Goal: Task Accomplishment & Management: Use online tool/utility

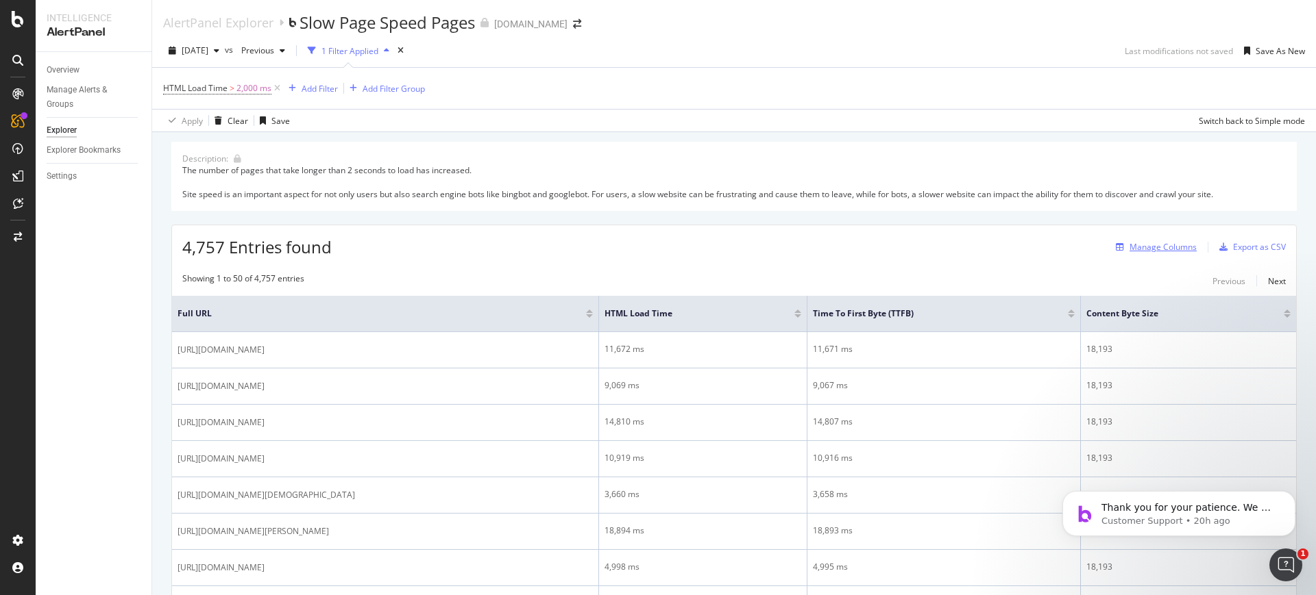
click at [1137, 254] on div "Manage Columns" at bounding box center [1153, 247] width 86 height 15
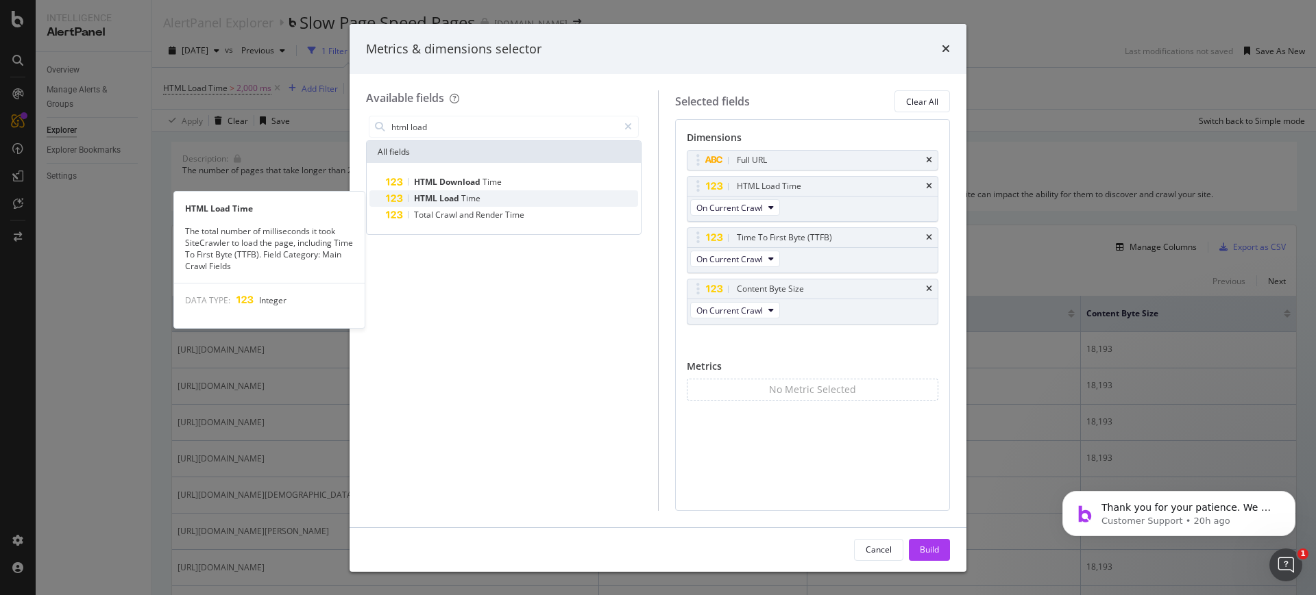
type input "html load"
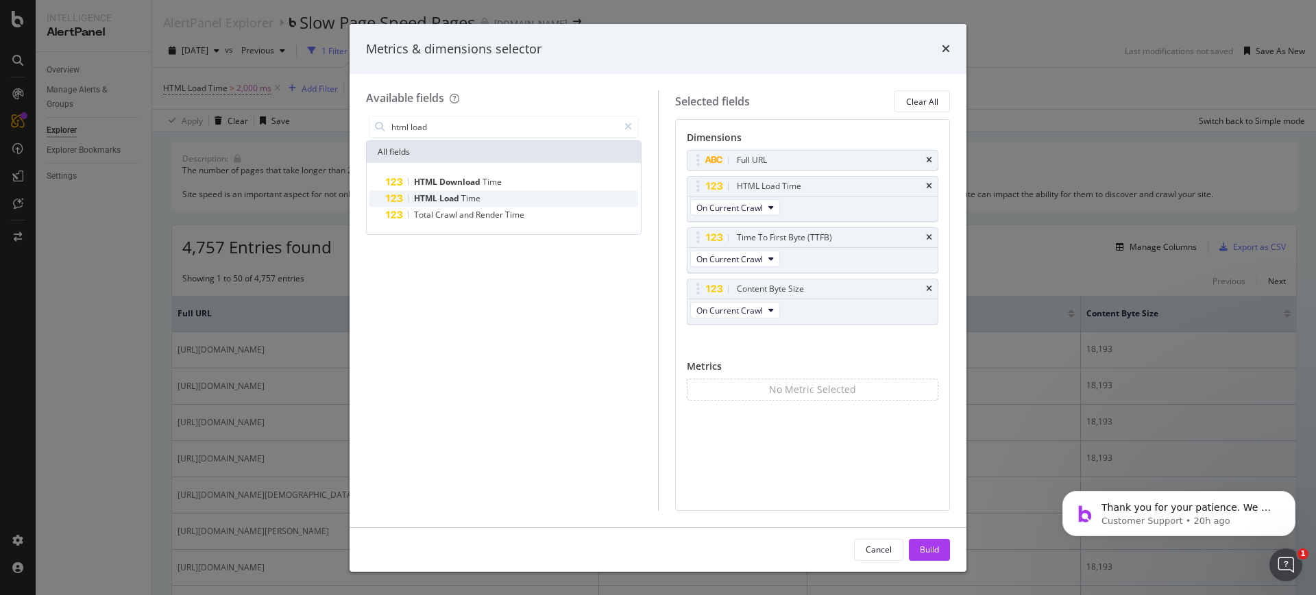
click at [486, 201] on div "HTML Load Time" at bounding box center [512, 198] width 252 height 16
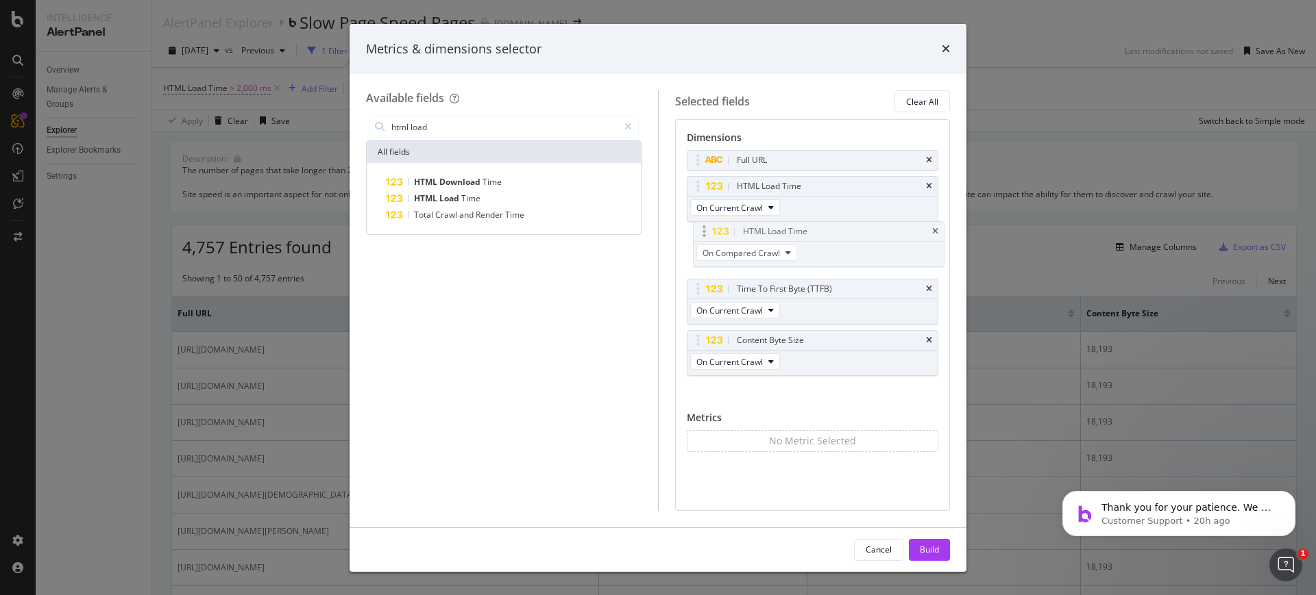
drag, startPoint x: 716, startPoint y: 338, endPoint x: 722, endPoint y: 229, distance: 109.1
click at [722, 229] on body "Intelligence AlertPanel Overview Manage Alerts & Groups Explorer Explorer Bookm…" at bounding box center [658, 297] width 1316 height 595
click at [718, 205] on span "On Current Crawl" at bounding box center [729, 208] width 66 height 12
click at [744, 303] on span "Diff. between Crawls - Value" at bounding box center [767, 308] width 130 height 12
click at [774, 258] on button "On Compared Crawl" at bounding box center [740, 259] width 101 height 16
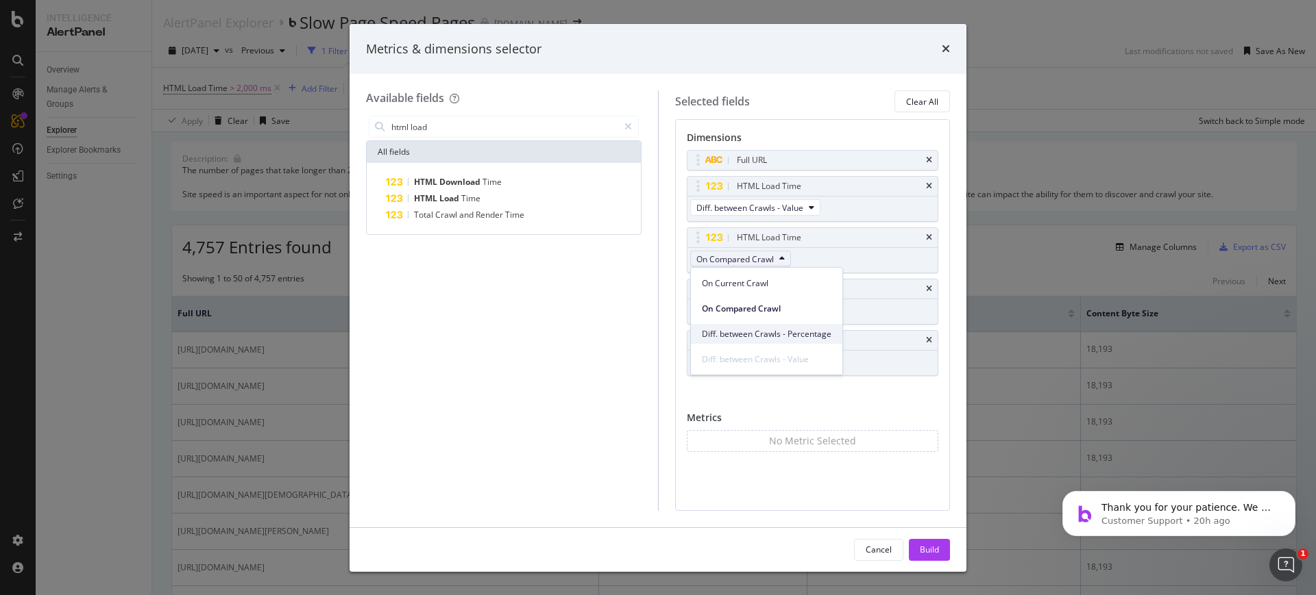
click at [787, 338] on span "Diff. between Crawls - Percentage" at bounding box center [767, 334] width 130 height 12
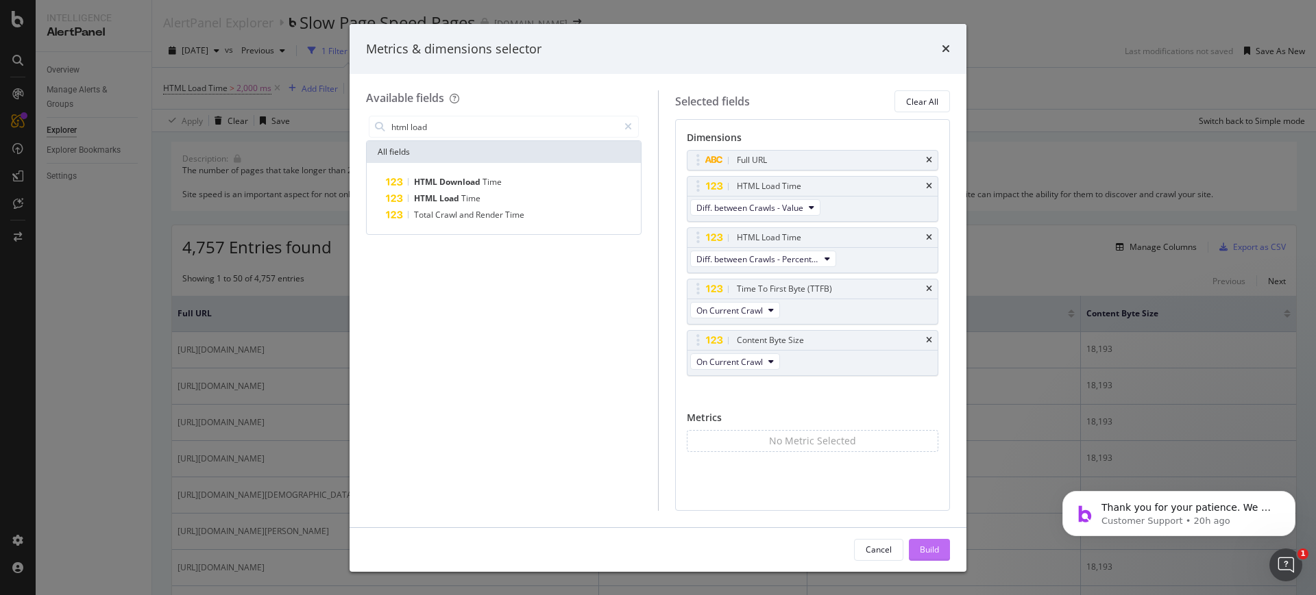
click at [920, 543] on div "Build" at bounding box center [929, 550] width 19 height 21
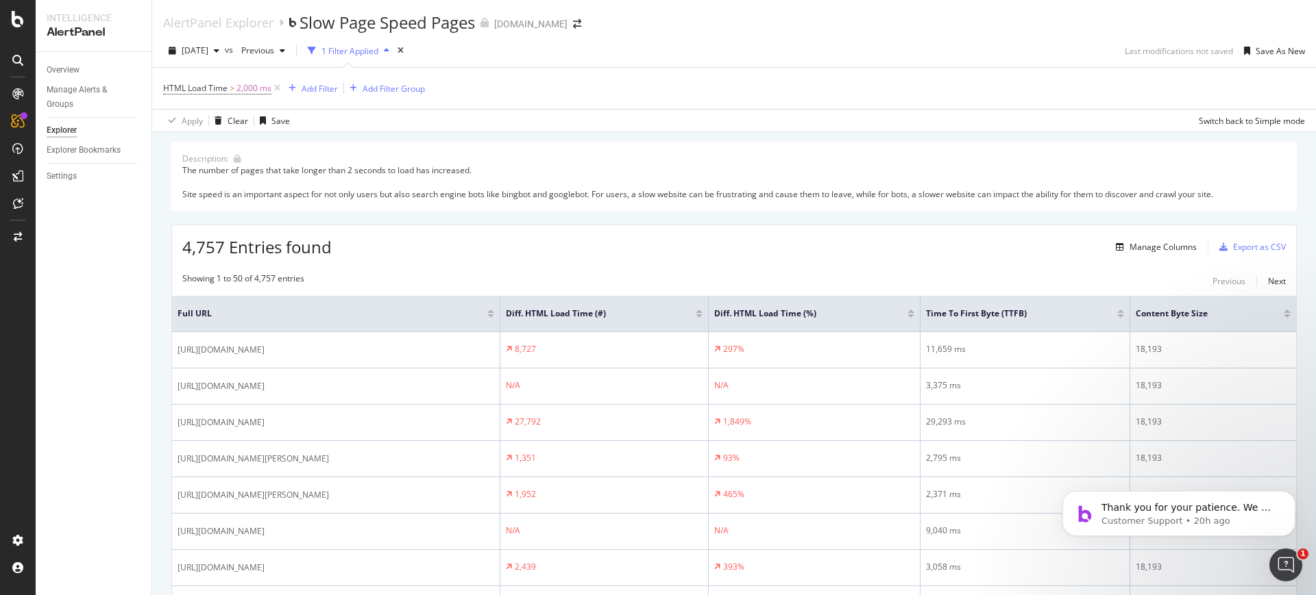
click at [914, 317] on div at bounding box center [910, 316] width 7 height 3
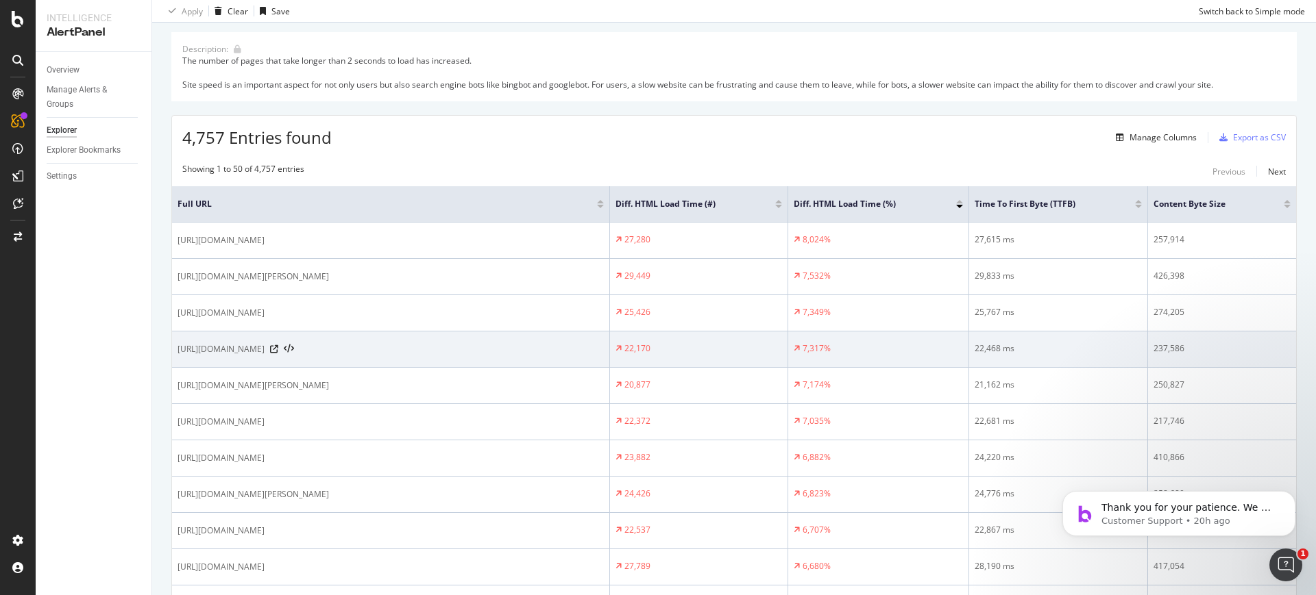
scroll to position [110, 0]
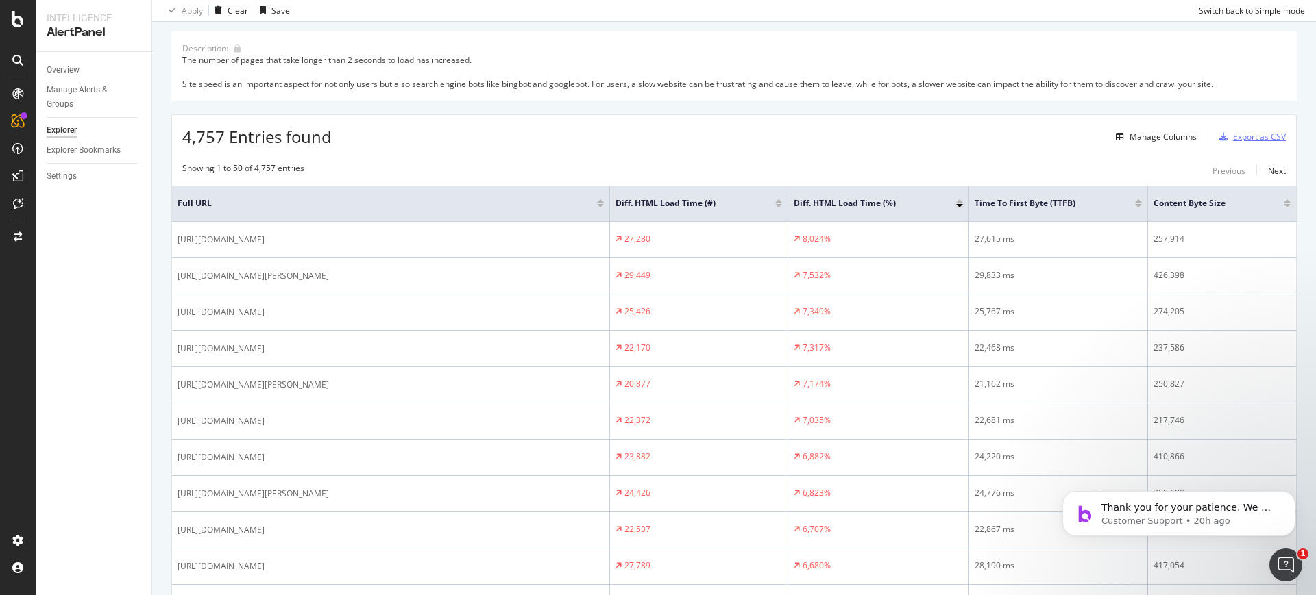
click at [1238, 134] on div "Export as CSV" at bounding box center [1259, 137] width 53 height 12
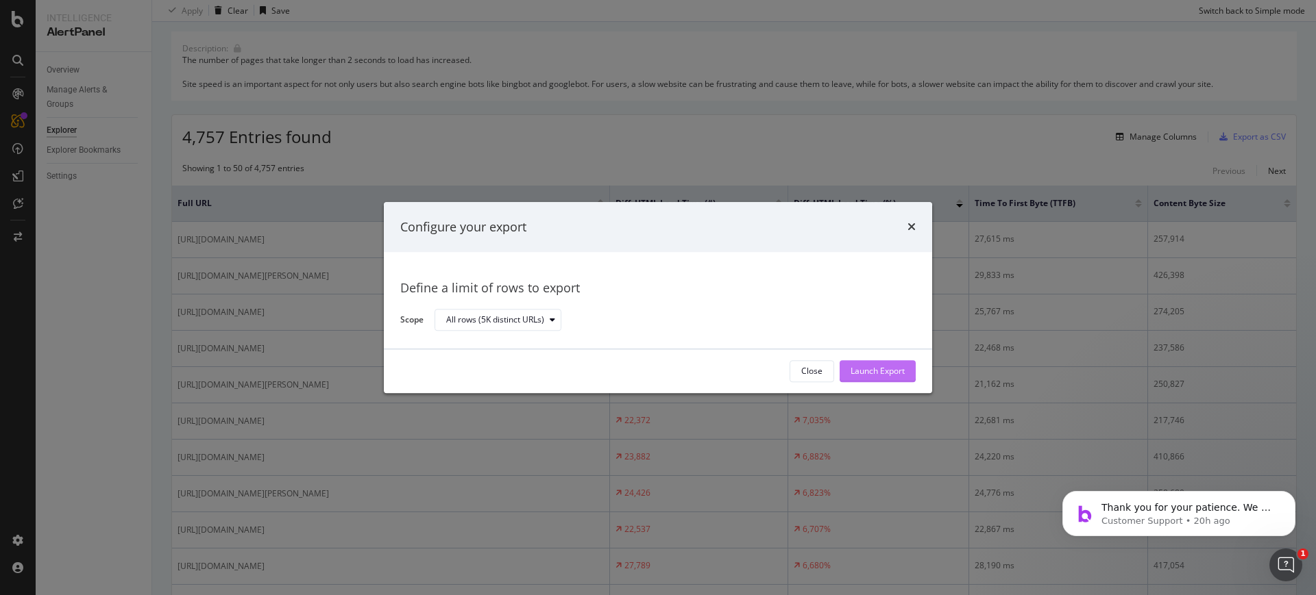
click at [852, 380] on div "Launch Export" at bounding box center [877, 371] width 54 height 21
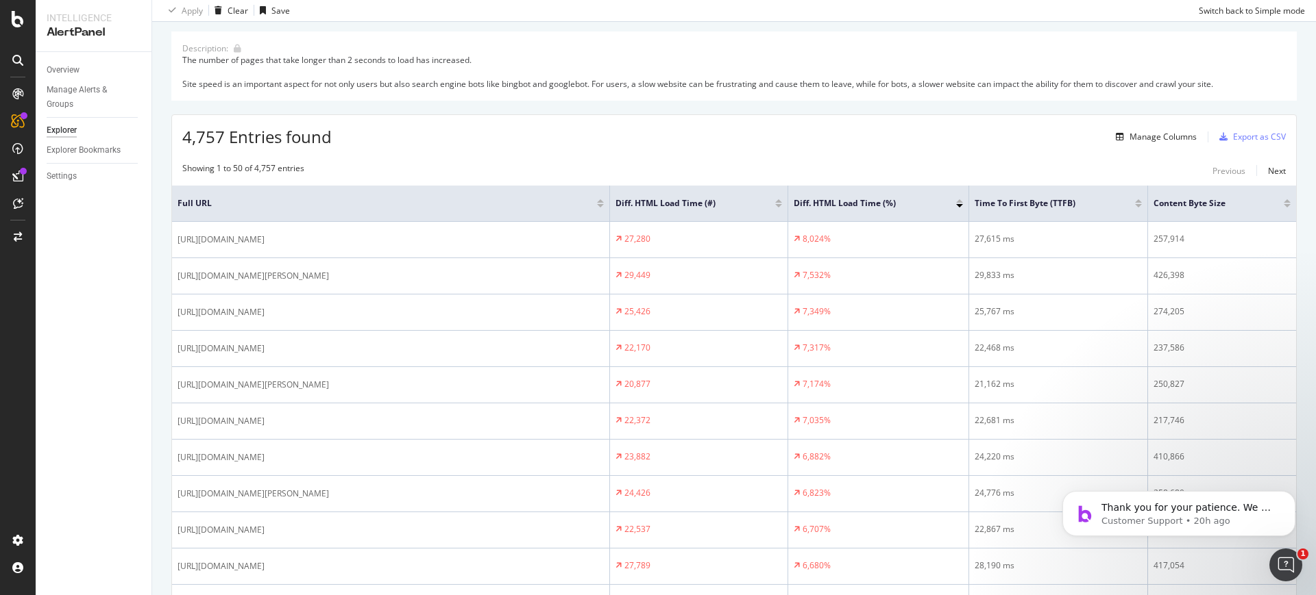
click at [101, 260] on div "Overview Manage Alerts & Groups Explorer Explorer Bookmarks Settings" at bounding box center [94, 323] width 116 height 543
click at [14, 24] on icon at bounding box center [18, 19] width 12 height 16
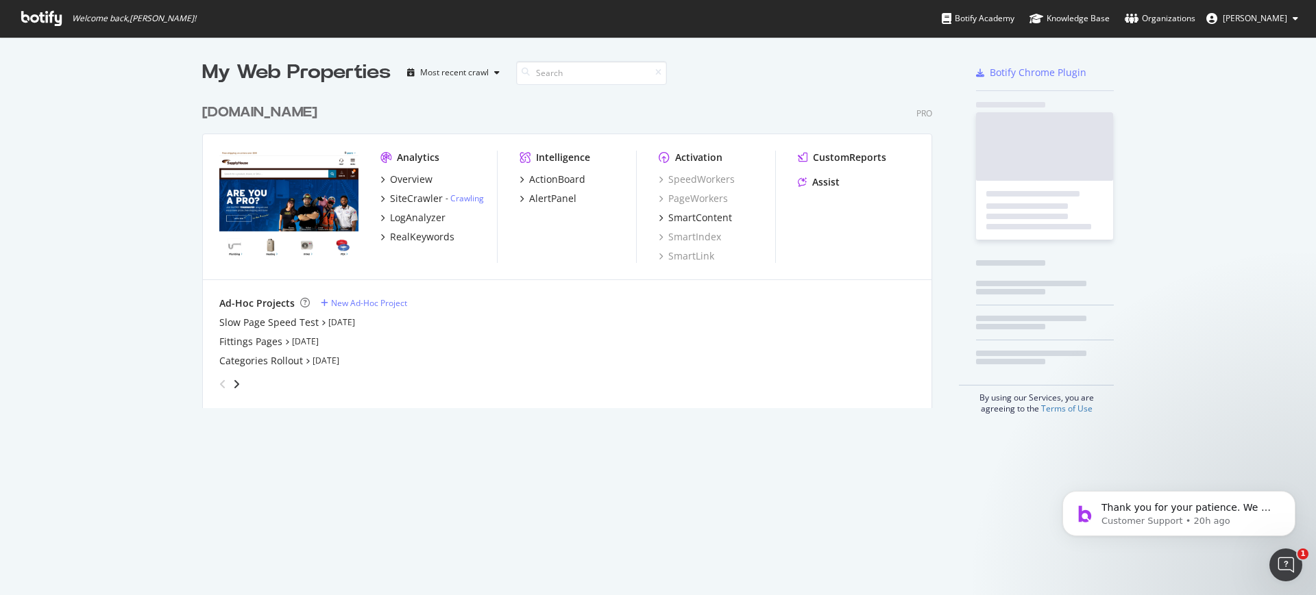
scroll to position [582, 1302]
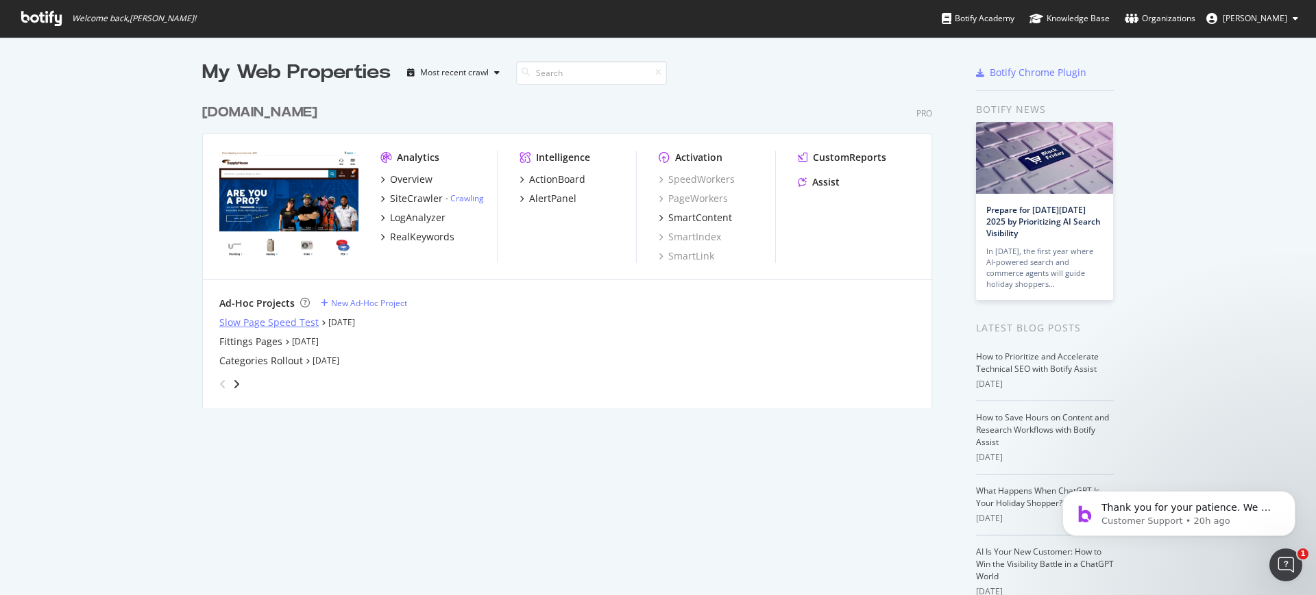
click at [278, 321] on div "Slow Page Speed Test" at bounding box center [268, 323] width 99 height 14
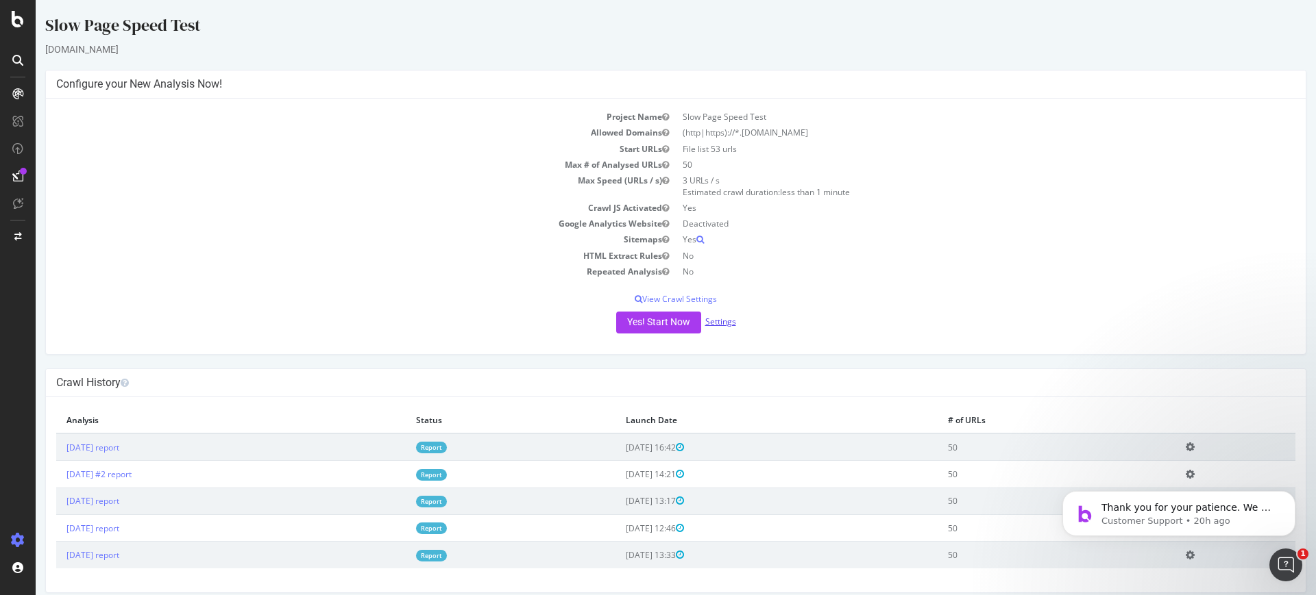
click at [718, 320] on link "Settings" at bounding box center [720, 322] width 31 height 12
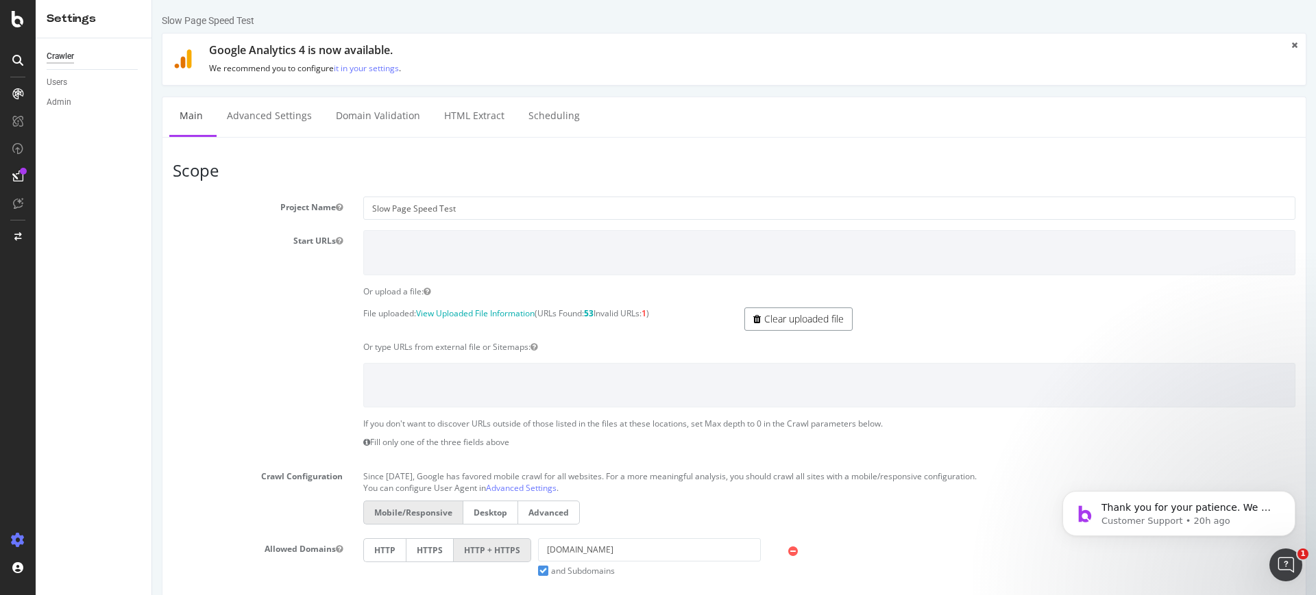
click at [780, 316] on link "Clear uploaded file" at bounding box center [798, 319] width 108 height 23
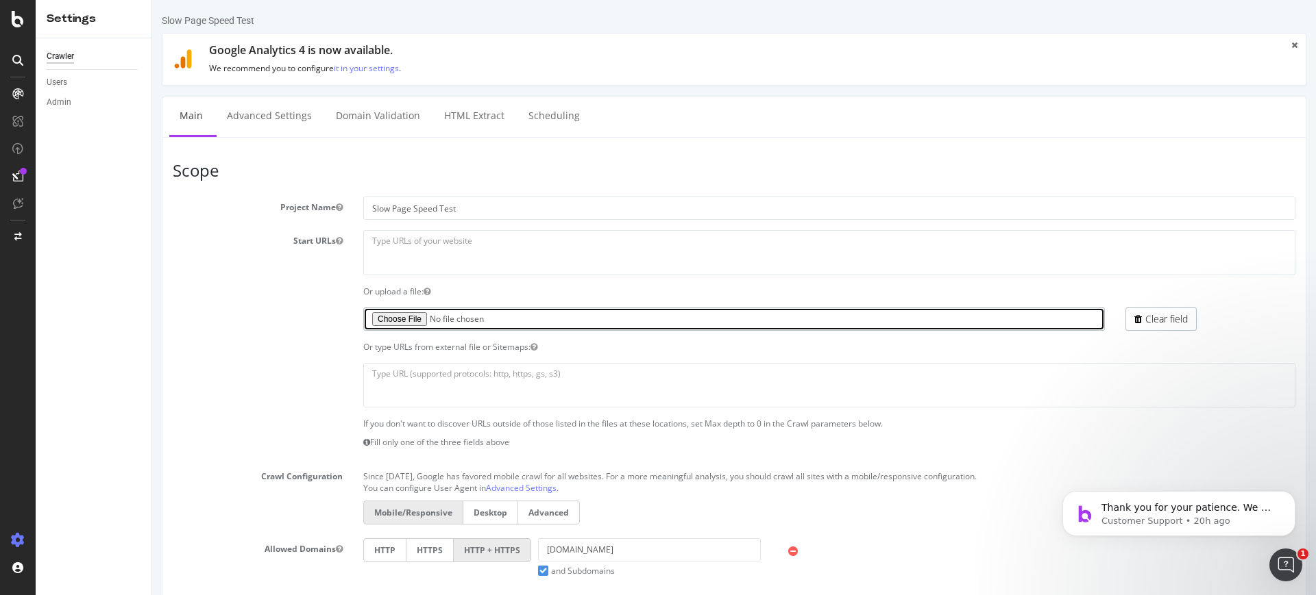
click at [402, 316] on input "file" at bounding box center [733, 319] width 741 height 23
type input "C:\fakepath\top50 rollback.txt"
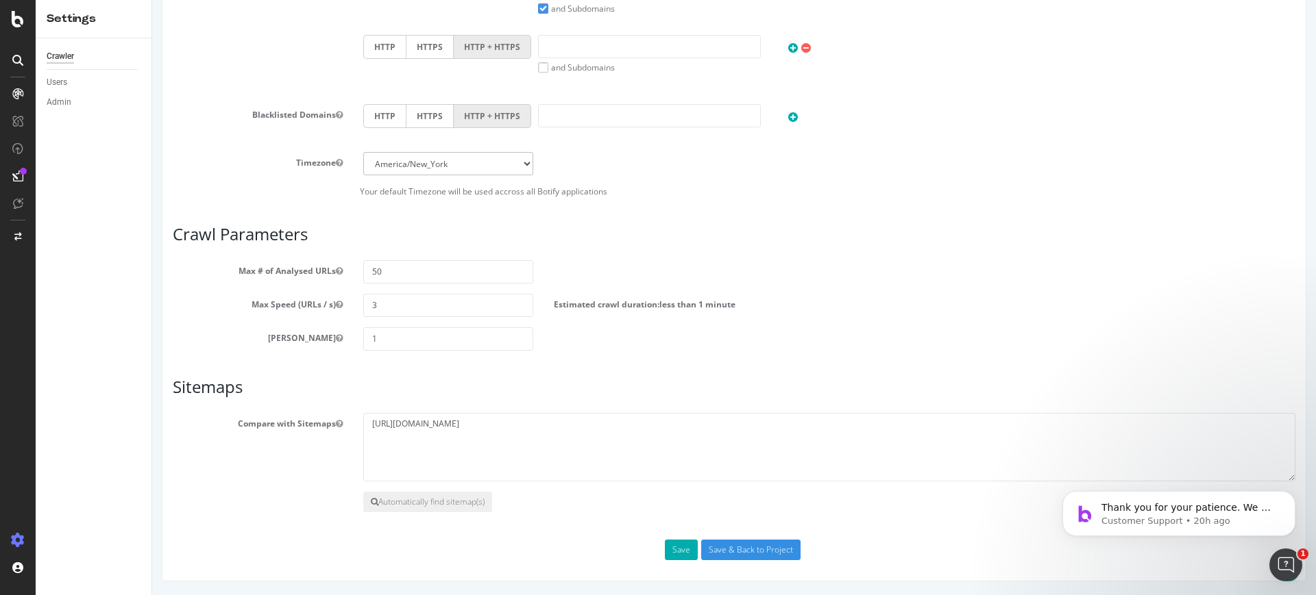
scroll to position [562, 0]
click at [717, 552] on input "Save & Back to Project" at bounding box center [750, 551] width 99 height 21
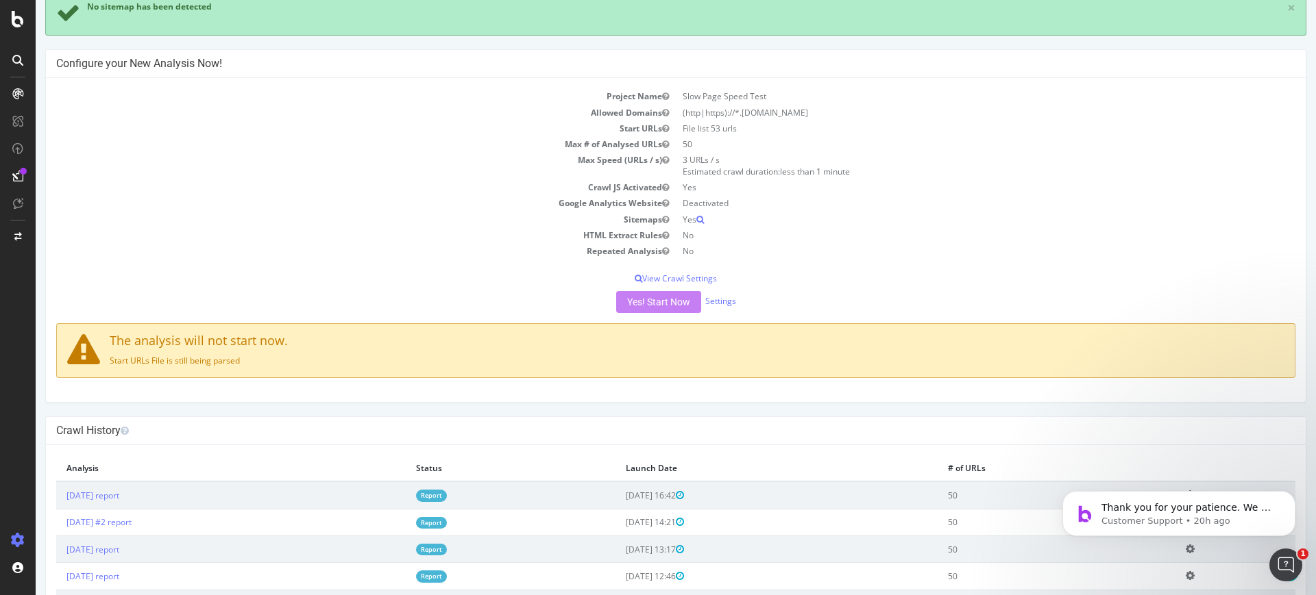
scroll to position [247, 0]
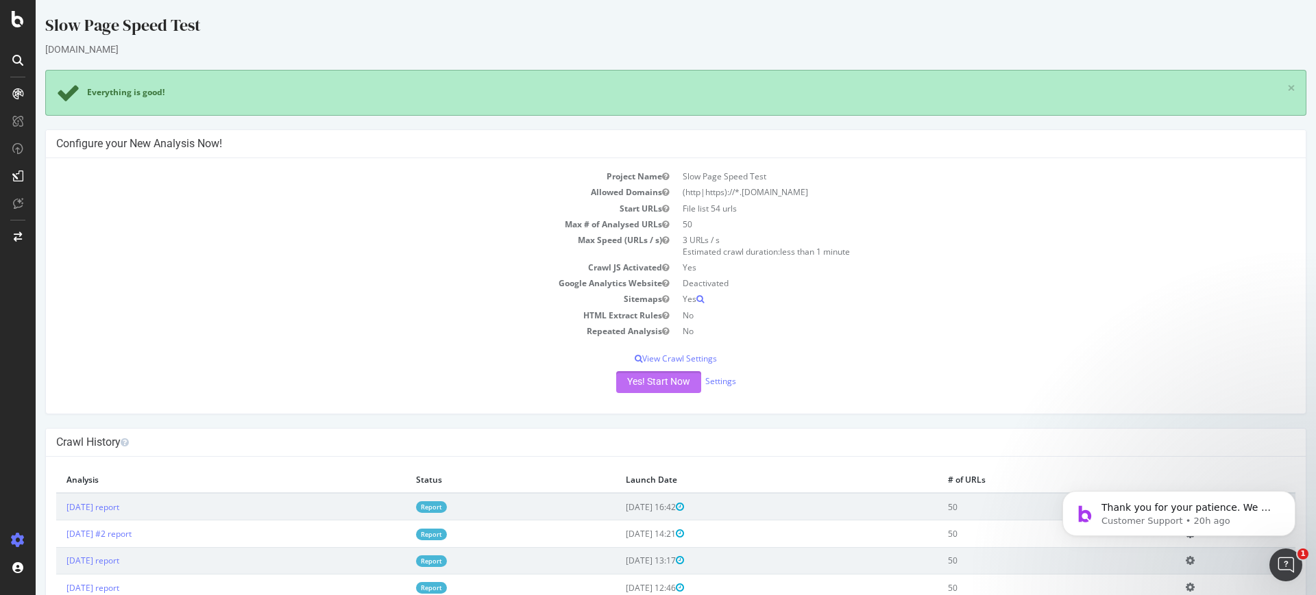
click at [676, 376] on button "Yes! Start Now" at bounding box center [658, 382] width 85 height 22
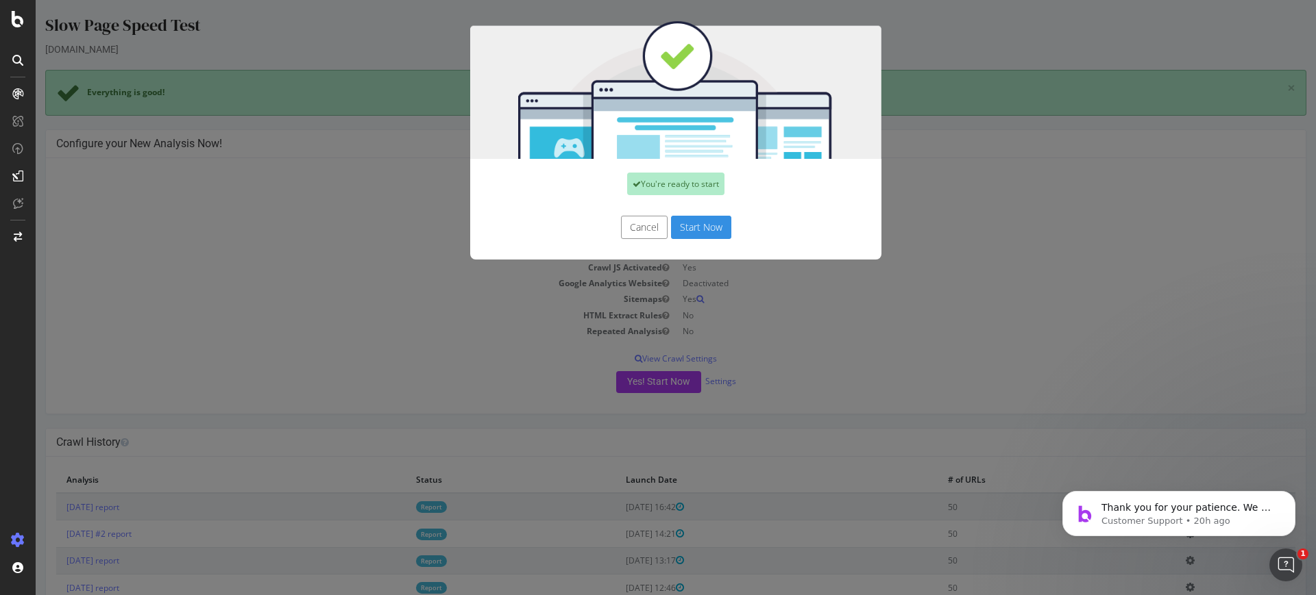
click at [702, 230] on button "Start Now" at bounding box center [701, 227] width 60 height 23
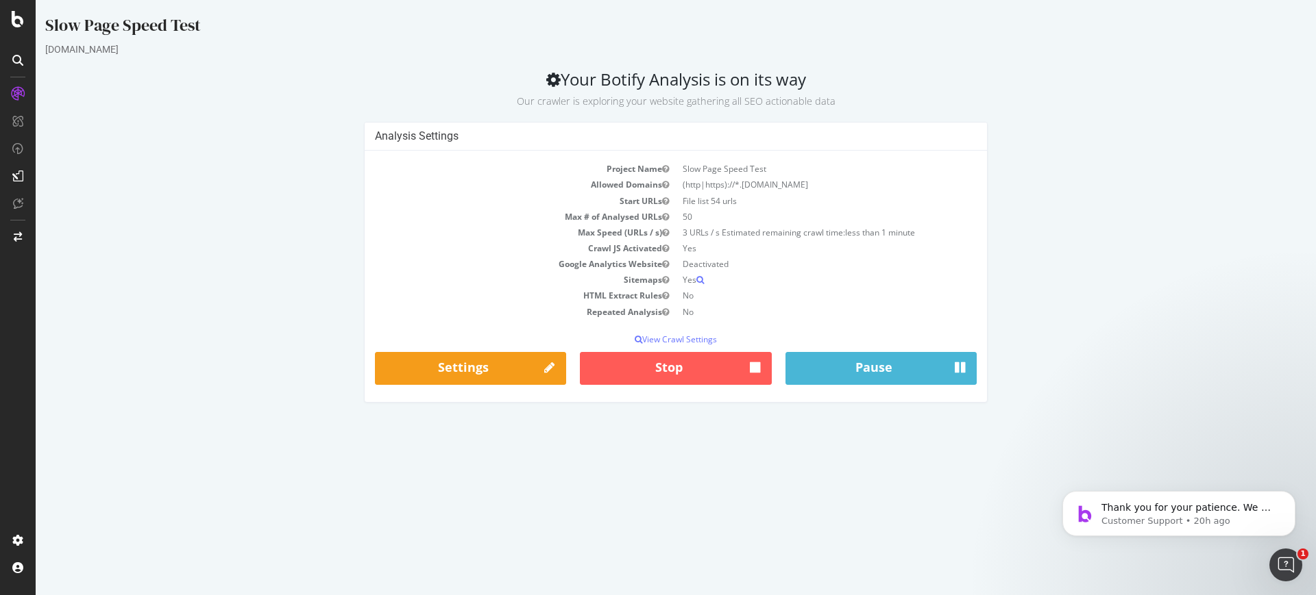
click at [243, 206] on div "Analysis Settings Project Name Slow Page Speed Test Allowed Domains (http|https…" at bounding box center [675, 269] width 1274 height 294
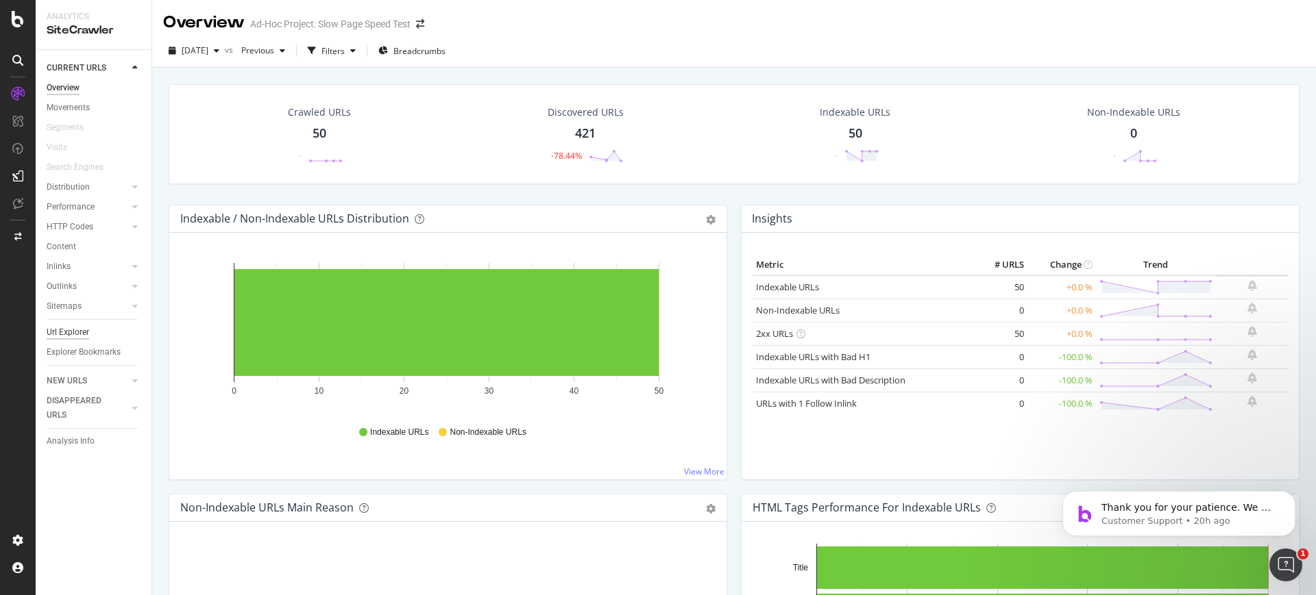
click at [77, 337] on div "Url Explorer" at bounding box center [68, 332] width 42 height 14
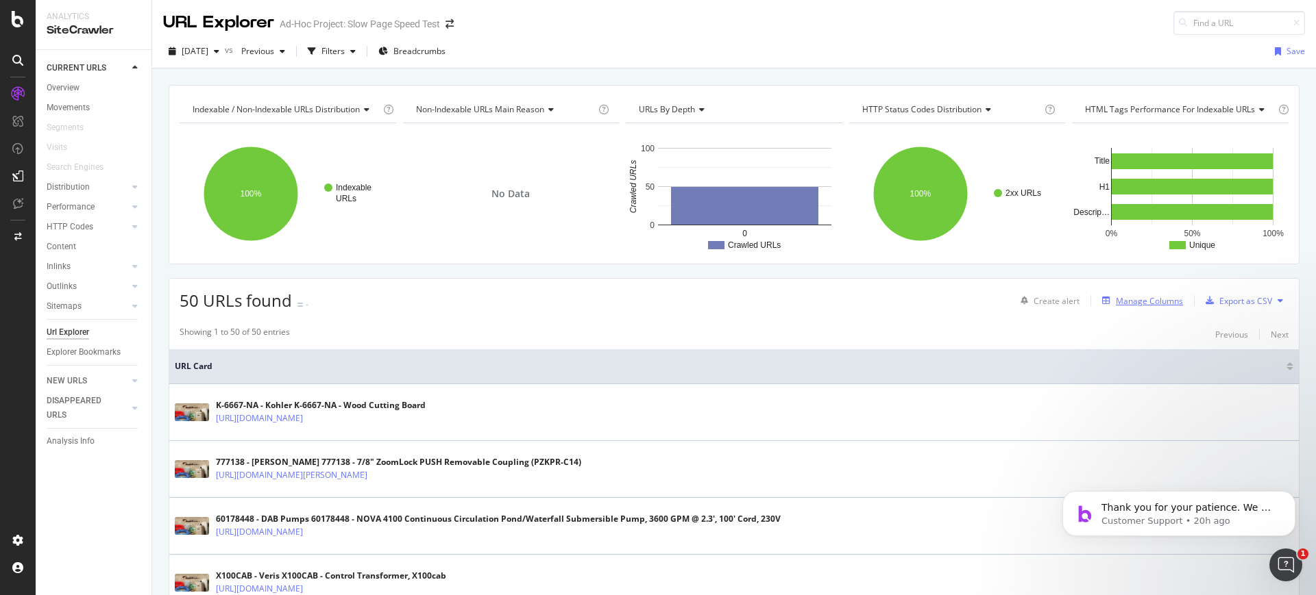
click at [1125, 306] on div "Manage Columns" at bounding box center [1149, 301] width 67 height 12
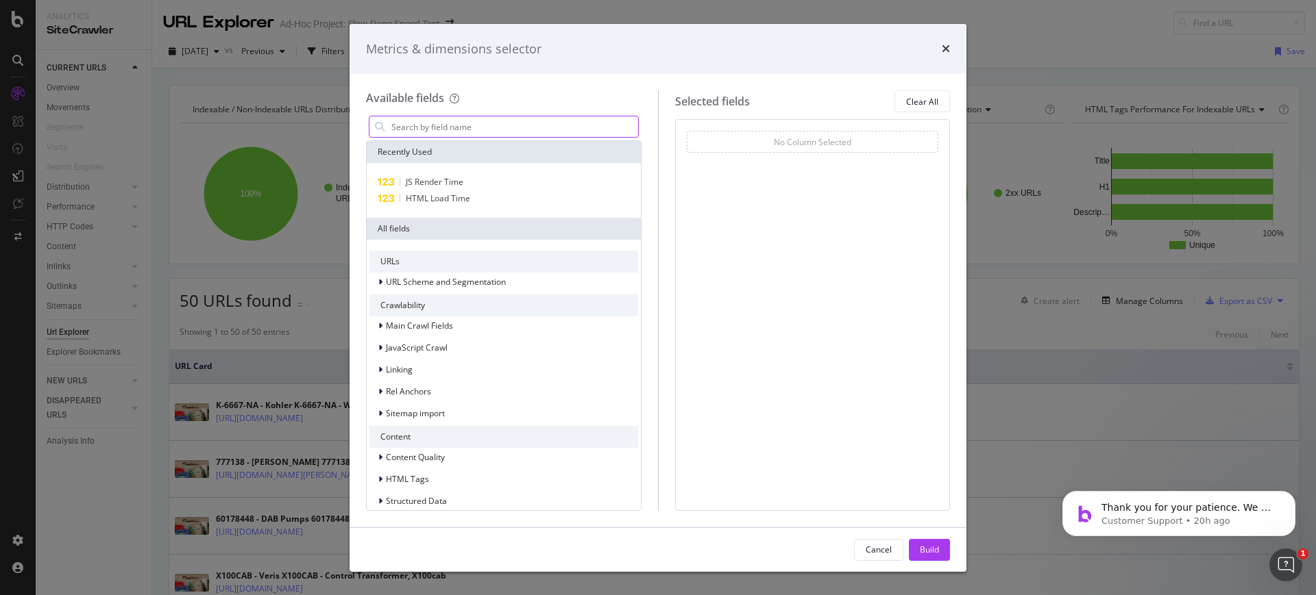
click at [552, 120] on input "modal" at bounding box center [514, 126] width 248 height 21
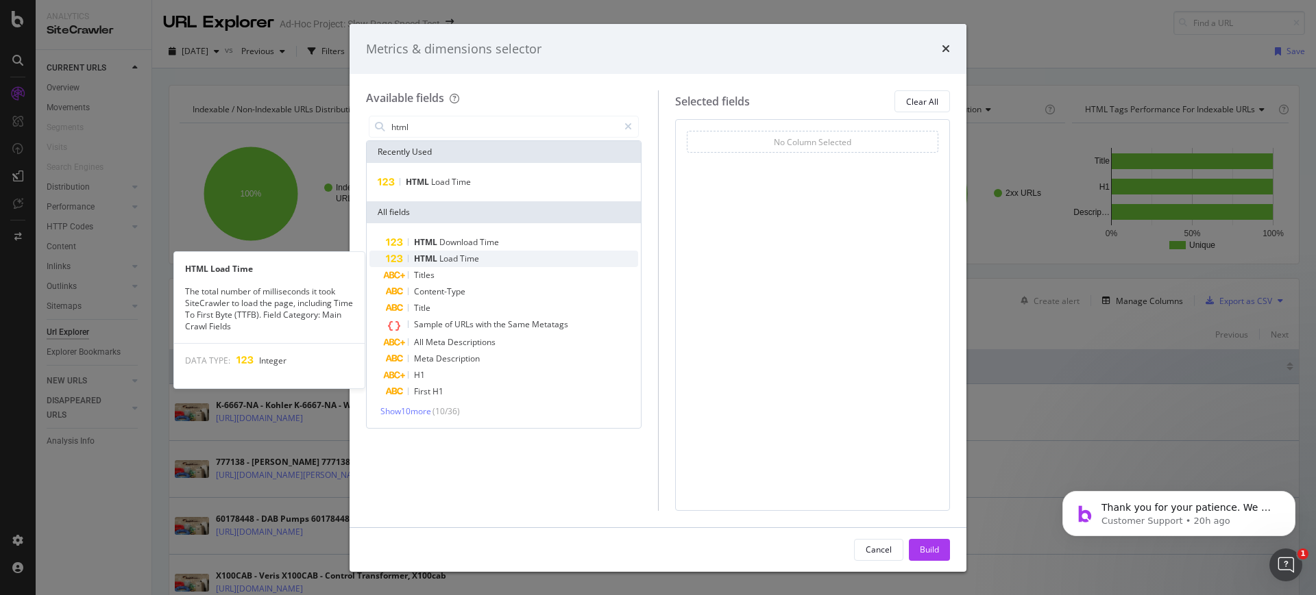
type input "html"
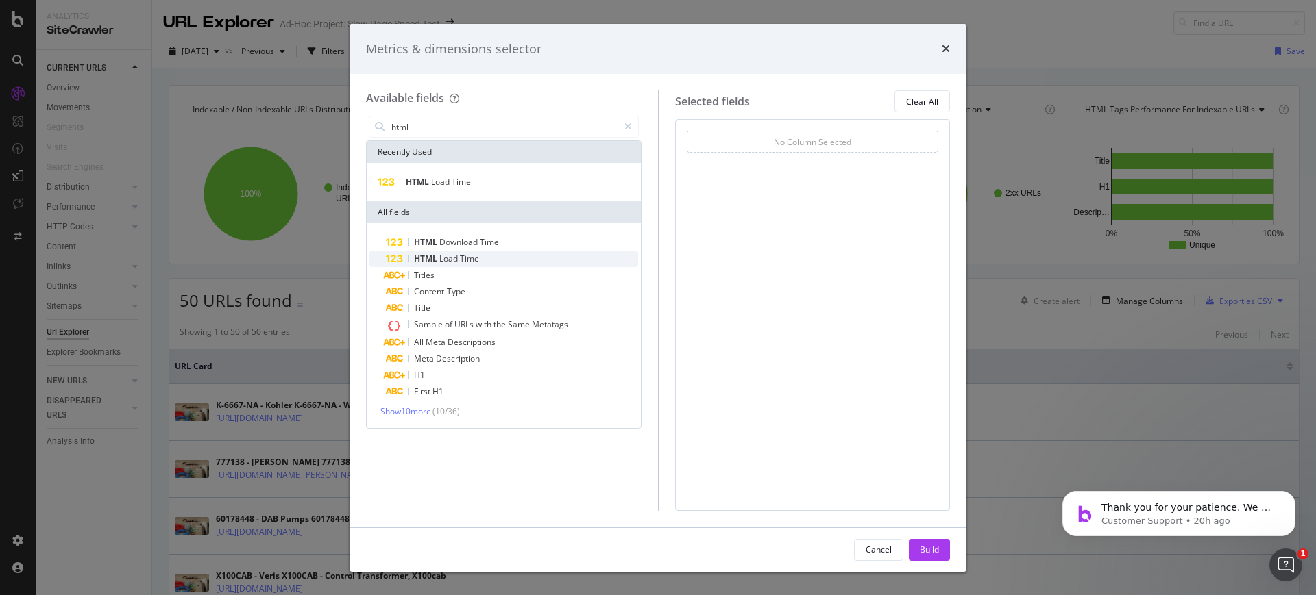
click at [499, 260] on div "HTML Load Time" at bounding box center [512, 259] width 252 height 16
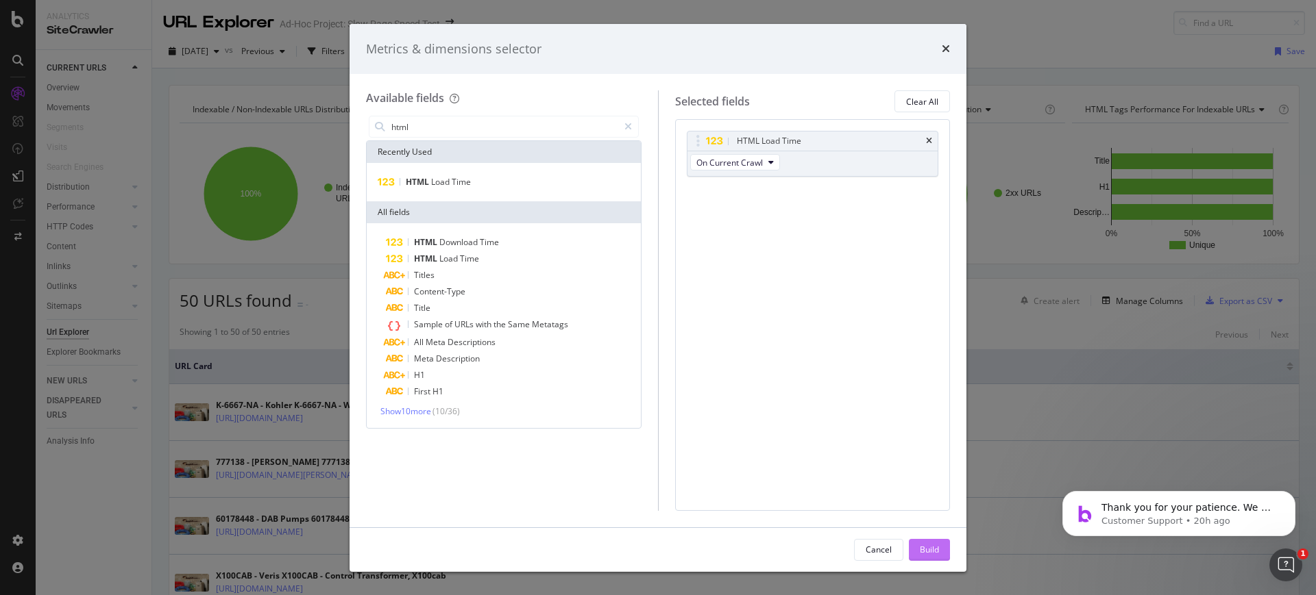
click at [933, 546] on div "Build" at bounding box center [929, 550] width 19 height 12
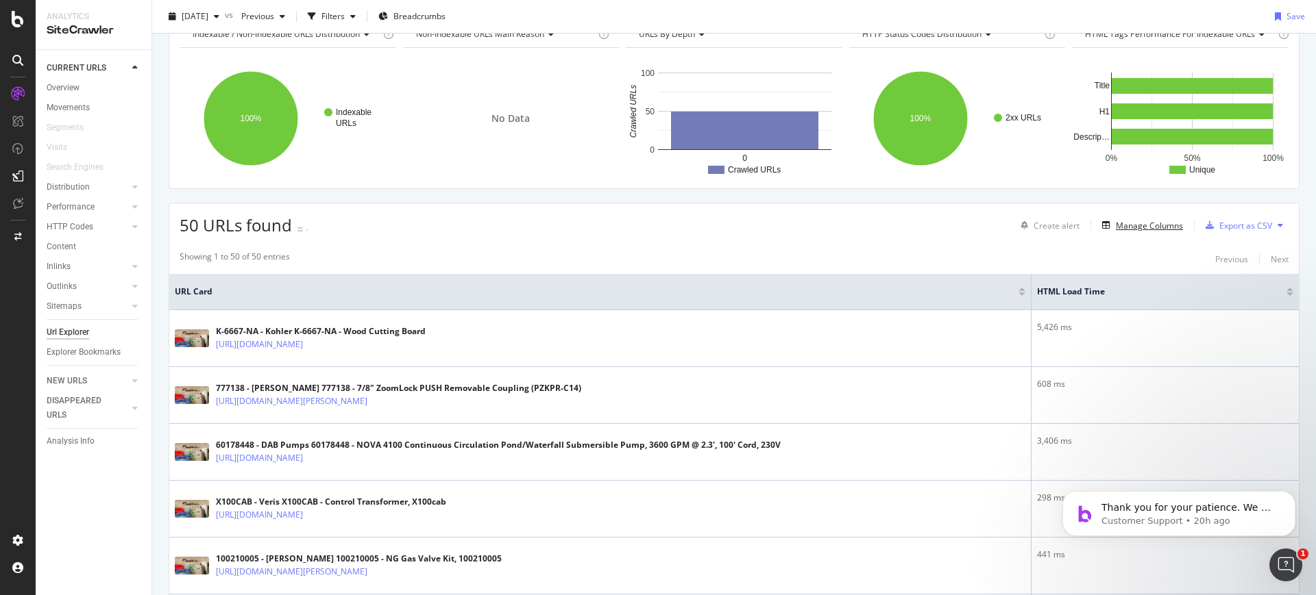
scroll to position [71, 0]
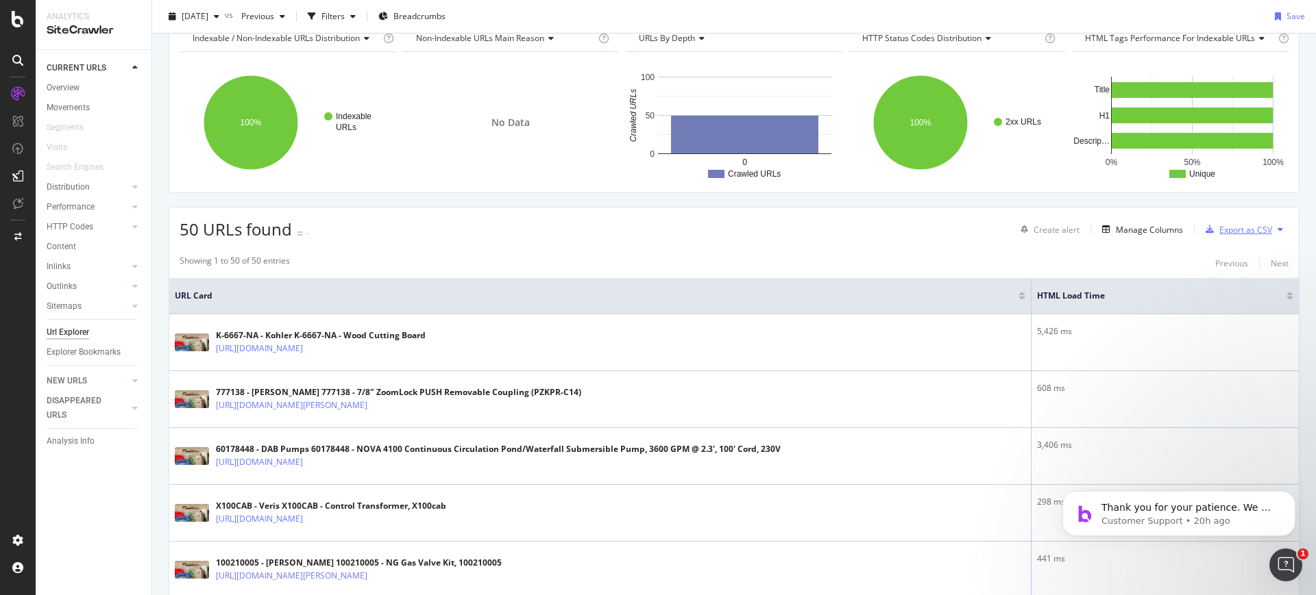
click at [1231, 238] on div "Export as CSV" at bounding box center [1236, 229] width 72 height 21
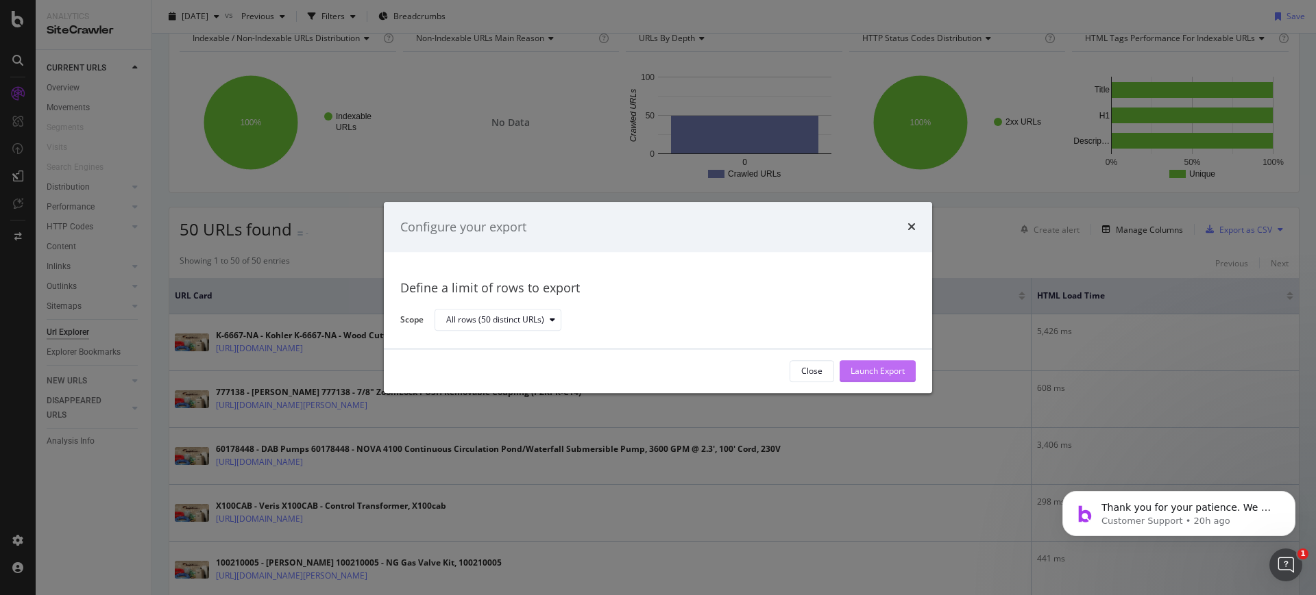
click at [867, 371] on div "Launch Export" at bounding box center [877, 372] width 54 height 12
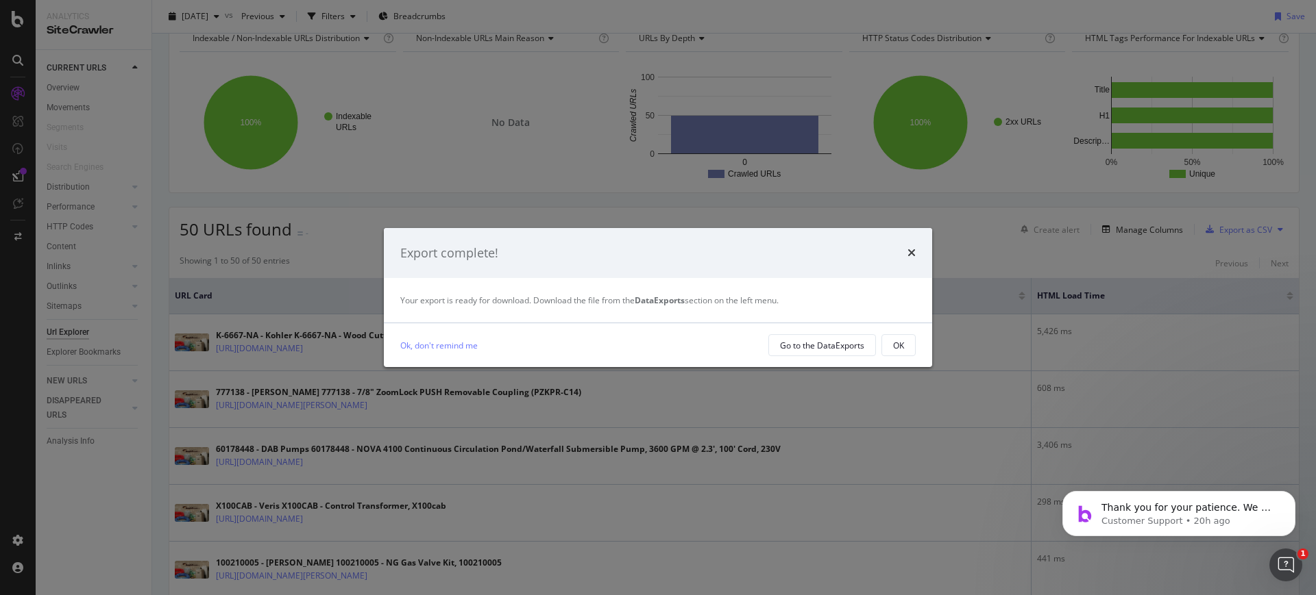
click at [907, 258] on div "Export complete!" at bounding box center [657, 254] width 515 height 18
drag, startPoint x: 826, startPoint y: 345, endPoint x: 784, endPoint y: 341, distance: 42.7
click at [784, 341] on div "Go to the DataExports" at bounding box center [822, 346] width 84 height 12
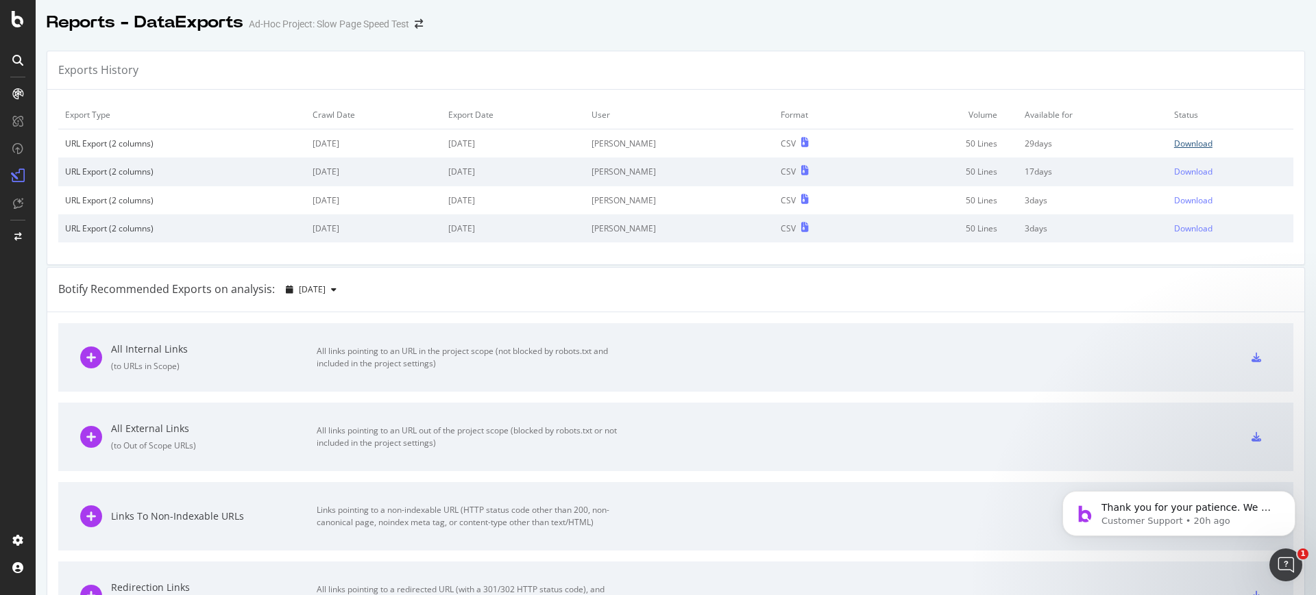
click at [1195, 138] on div "Download" at bounding box center [1193, 144] width 38 height 12
click at [13, 19] on icon at bounding box center [18, 19] width 12 height 16
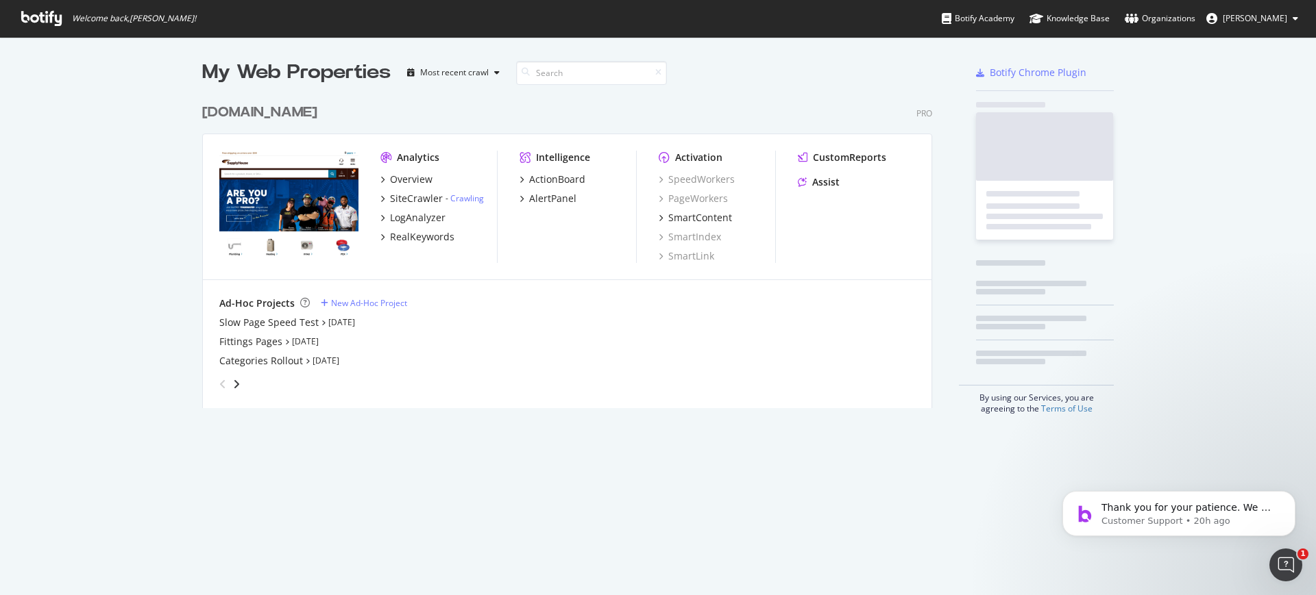
scroll to position [582, 1302]
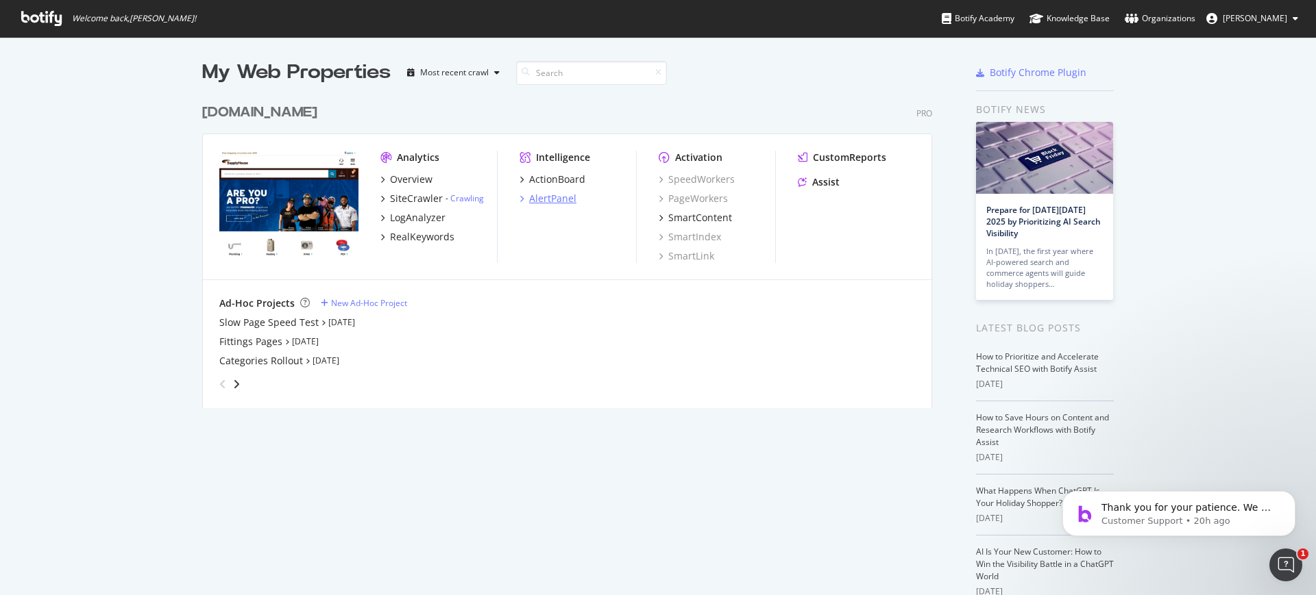
click at [543, 195] on div "AlertPanel" at bounding box center [552, 199] width 47 height 14
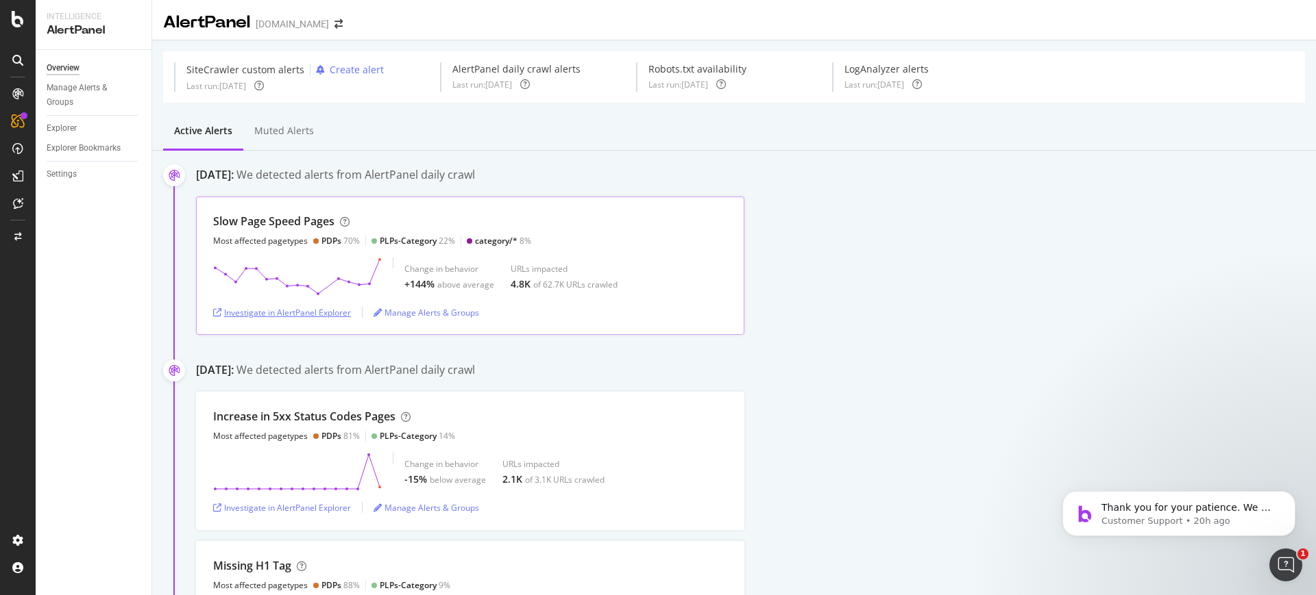
click at [327, 307] on div "Investigate in AlertPanel Explorer" at bounding box center [282, 313] width 138 height 12
click at [56, 127] on div "Overview" at bounding box center [70, 127] width 39 height 14
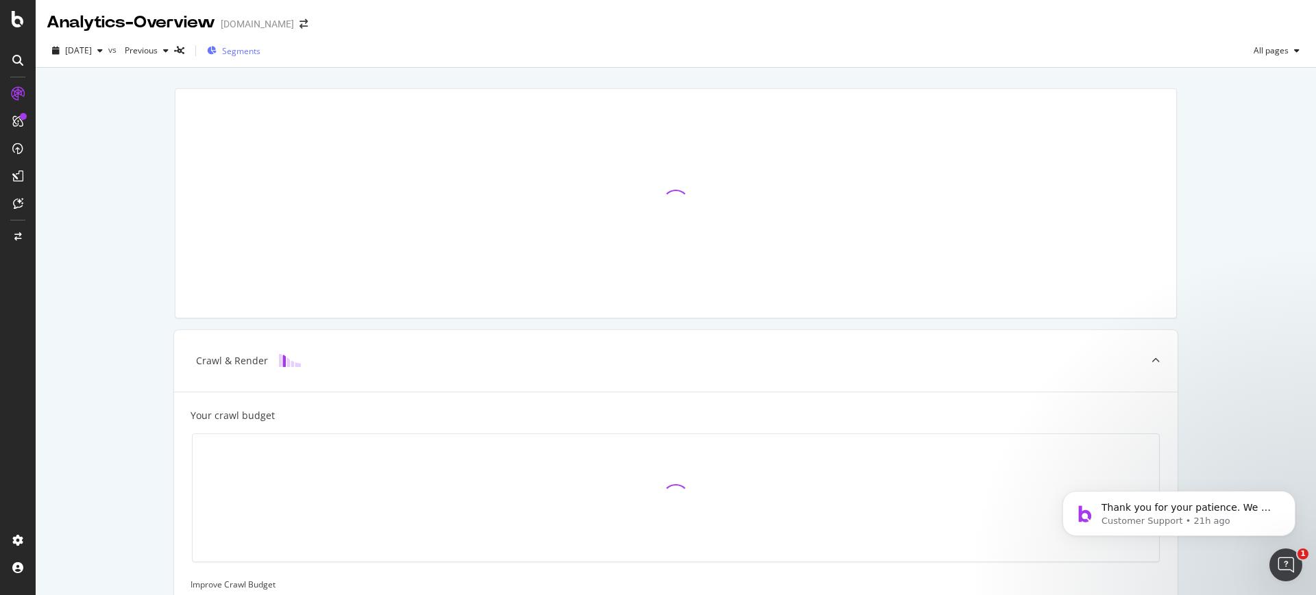
click at [260, 48] on span "Segments" at bounding box center [241, 51] width 38 height 12
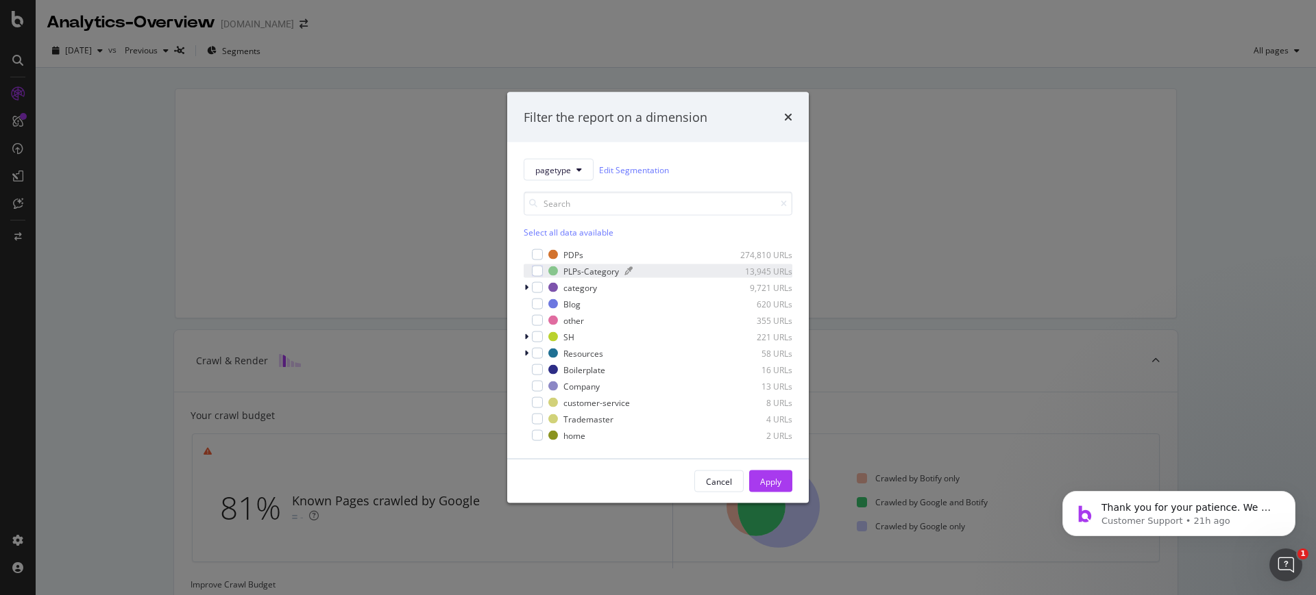
drag, startPoint x: 620, startPoint y: 273, endPoint x: 578, endPoint y: 273, distance: 42.5
click at [578, 273] on div "PLPs-Category 13,945 URLs" at bounding box center [670, 271] width 244 height 12
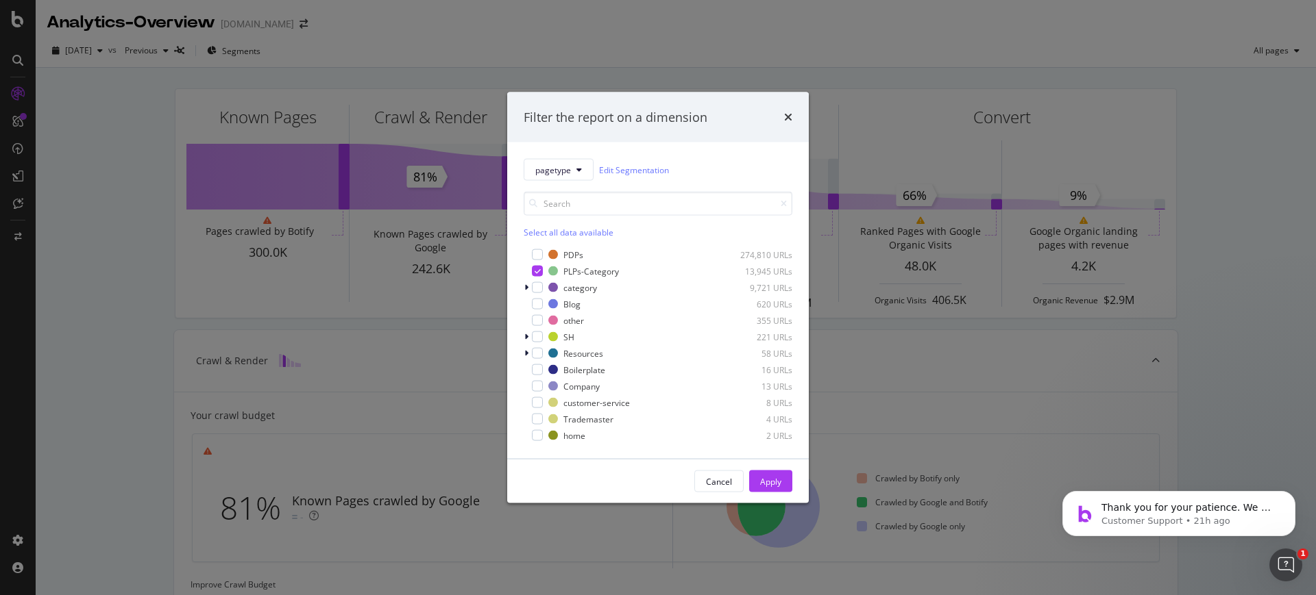
drag, startPoint x: 1219, startPoint y: 61, endPoint x: 1196, endPoint y: 56, distance: 23.1
click at [1219, 60] on div "Filter the report on a dimension pagetype Edit Segmentation Select all data ava…" at bounding box center [658, 297] width 1316 height 595
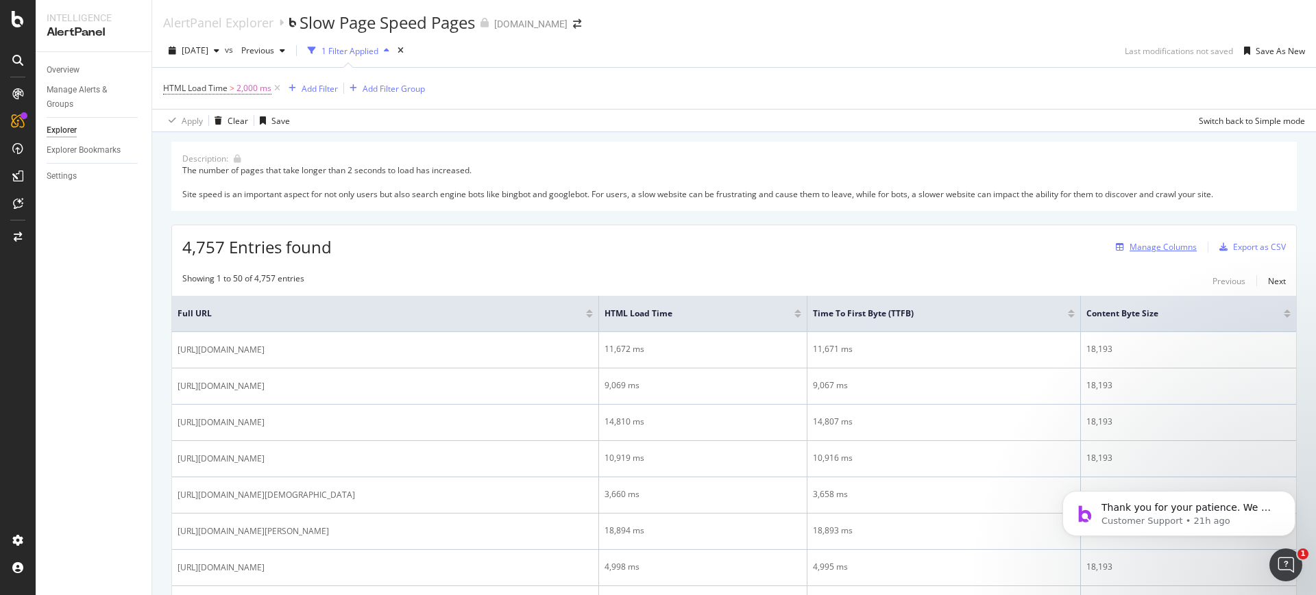
click at [1154, 241] on div "Manage Columns" at bounding box center [1162, 247] width 67 height 12
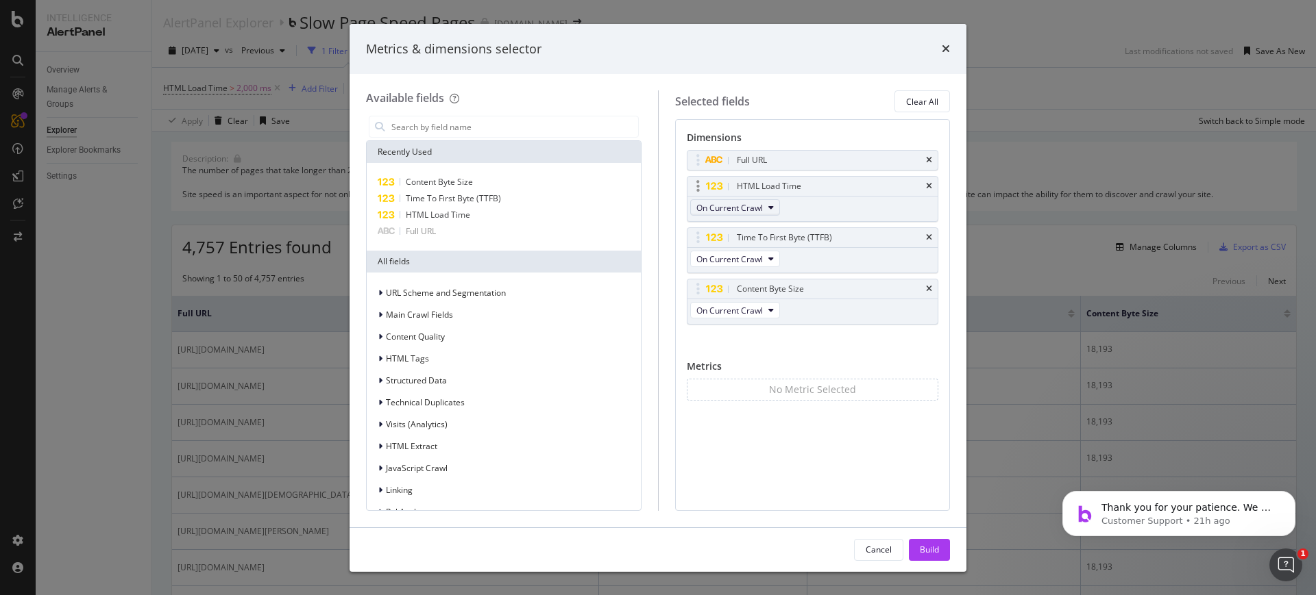
click at [750, 206] on span "On Current Crawl" at bounding box center [729, 208] width 66 height 12
click at [750, 288] on div "Diff. between Crawls - Percentage" at bounding box center [766, 283] width 151 height 20
click at [936, 552] on div "Build" at bounding box center [929, 550] width 19 height 12
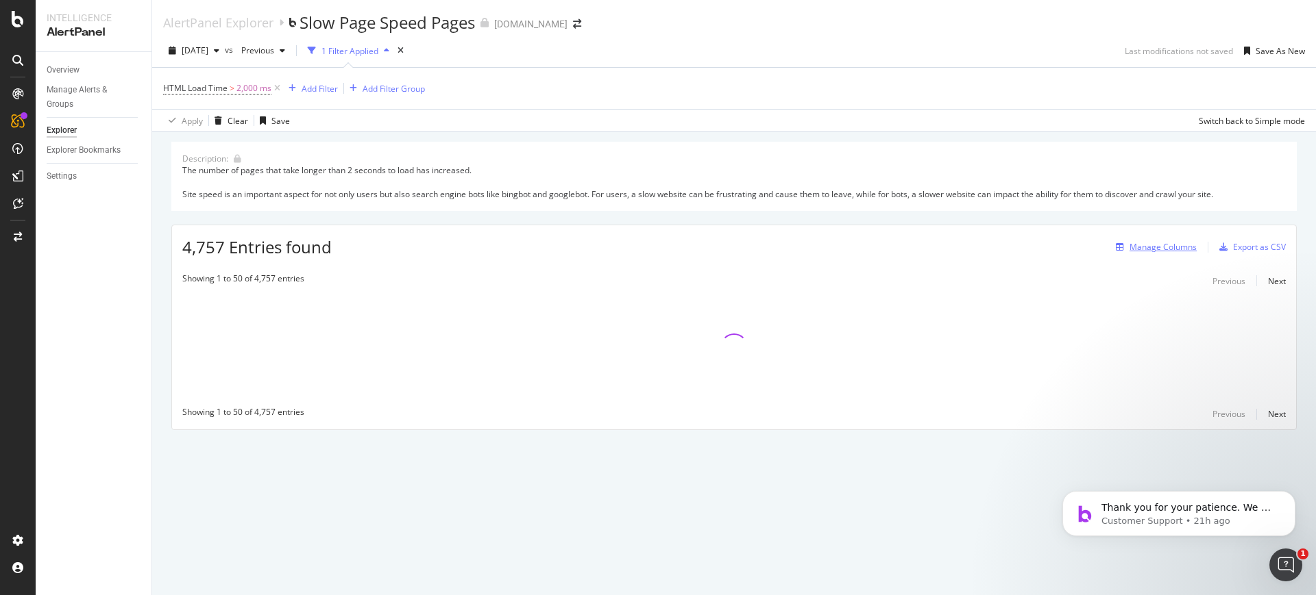
click at [1168, 248] on div "Manage Columns" at bounding box center [1162, 247] width 67 height 12
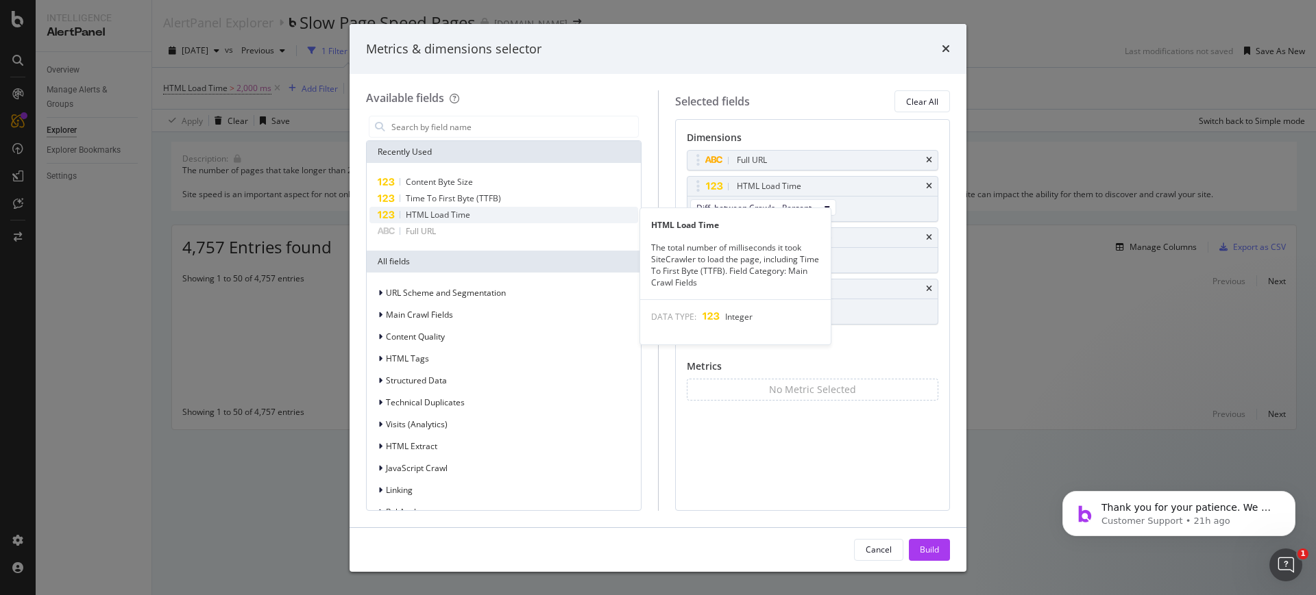
click at [470, 218] on div "HTML Load Time" at bounding box center [503, 215] width 269 height 16
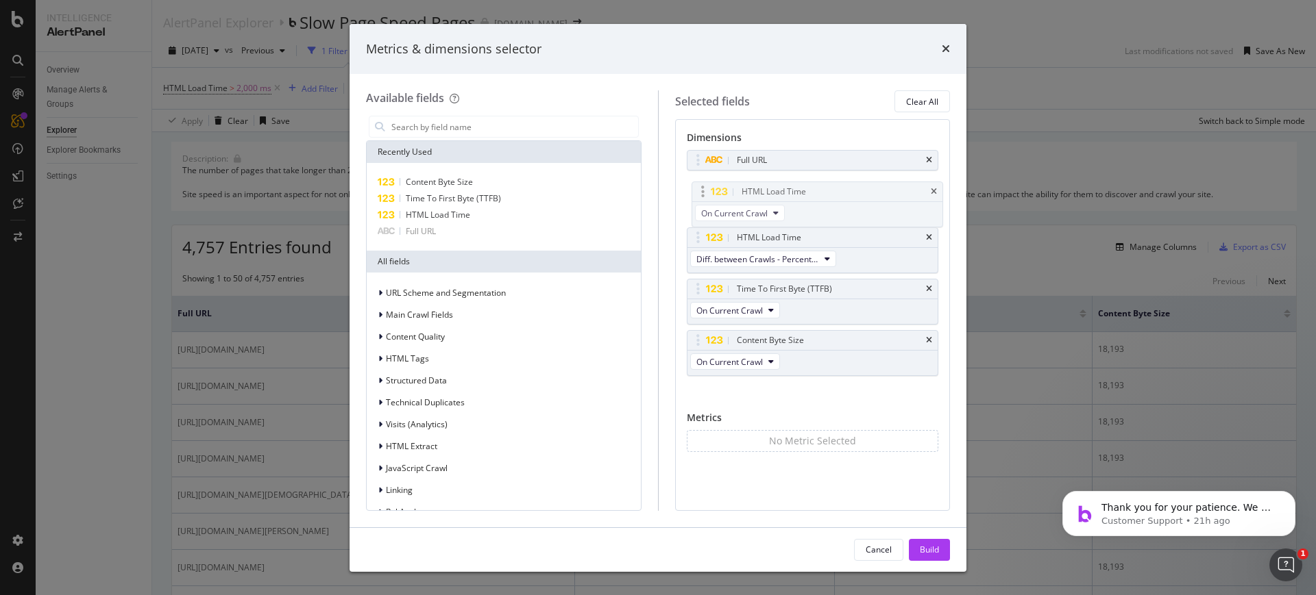
drag, startPoint x: 736, startPoint y: 334, endPoint x: 741, endPoint y: 185, distance: 148.8
click at [741, 185] on body "Intelligence AlertPanel Overview Manage Alerts & Groups Explorer Explorer Bookm…" at bounding box center [658, 297] width 1316 height 595
click at [913, 543] on button "Build" at bounding box center [929, 550] width 41 height 22
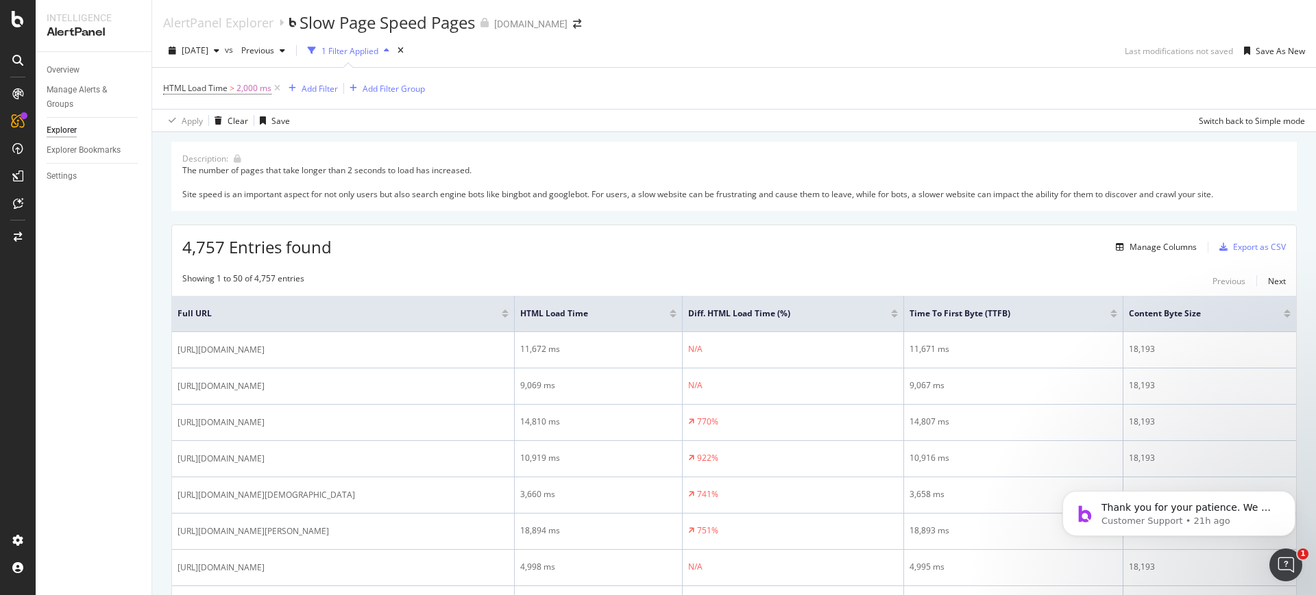
click at [898, 317] on div at bounding box center [894, 316] width 7 height 3
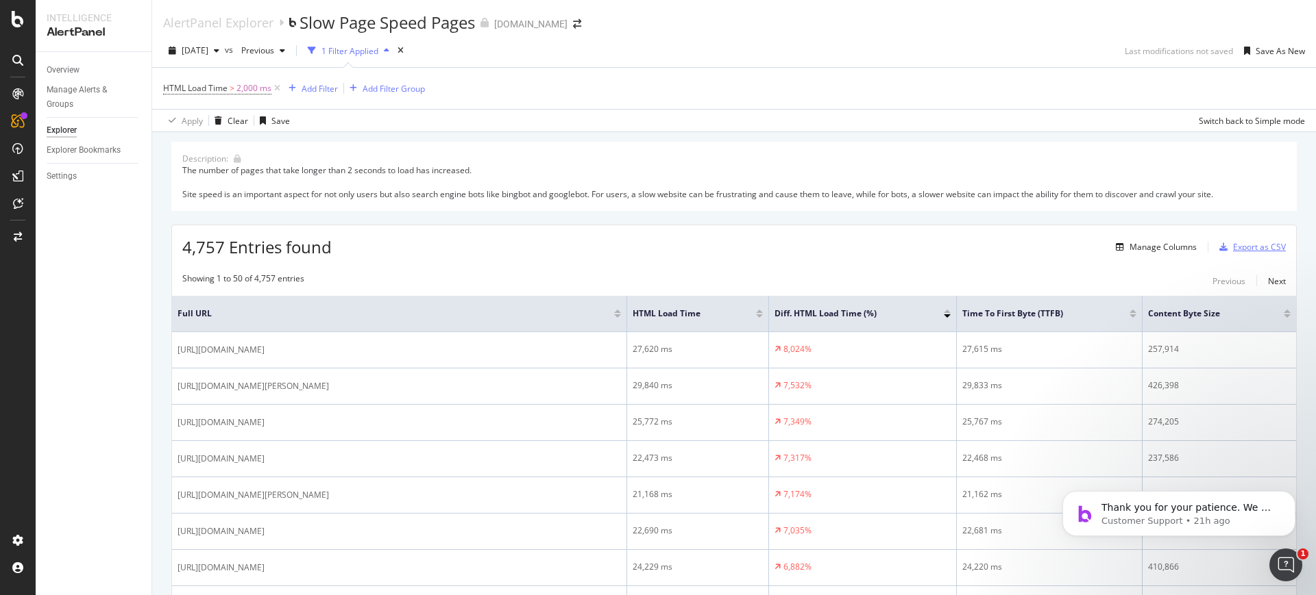
click at [1220, 244] on icon "button" at bounding box center [1223, 247] width 8 height 8
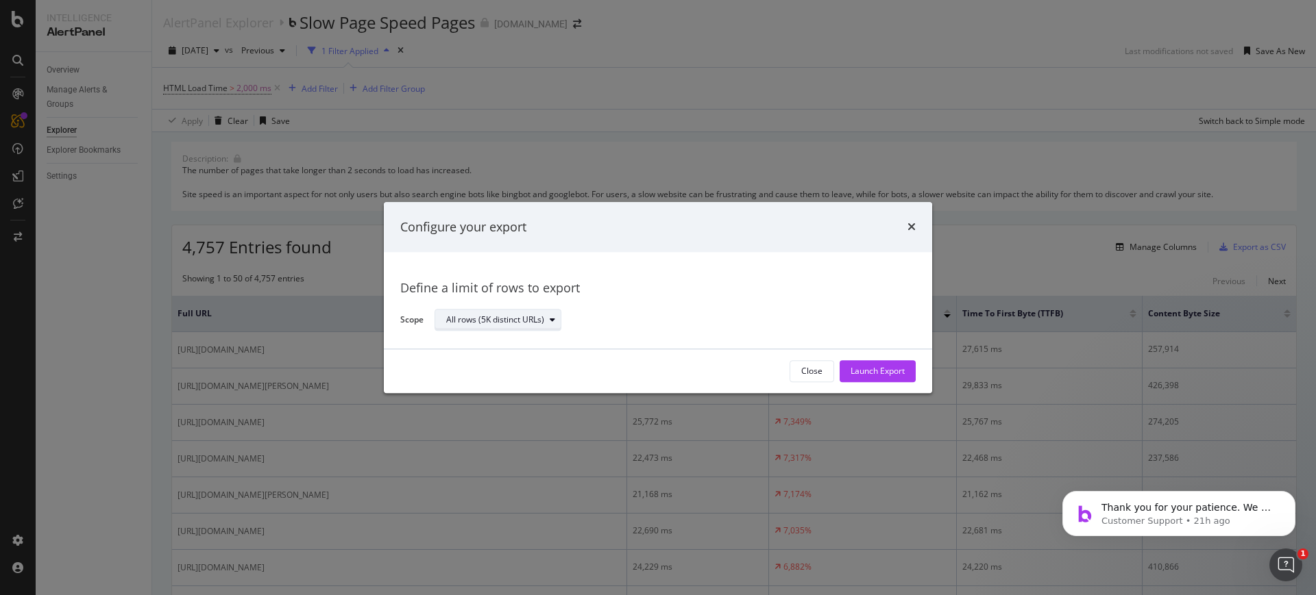
click at [550, 311] on div "All rows (5K distinct URLs)" at bounding box center [503, 320] width 114 height 19
click at [534, 364] on div "Define a limit" at bounding box center [505, 366] width 128 height 17
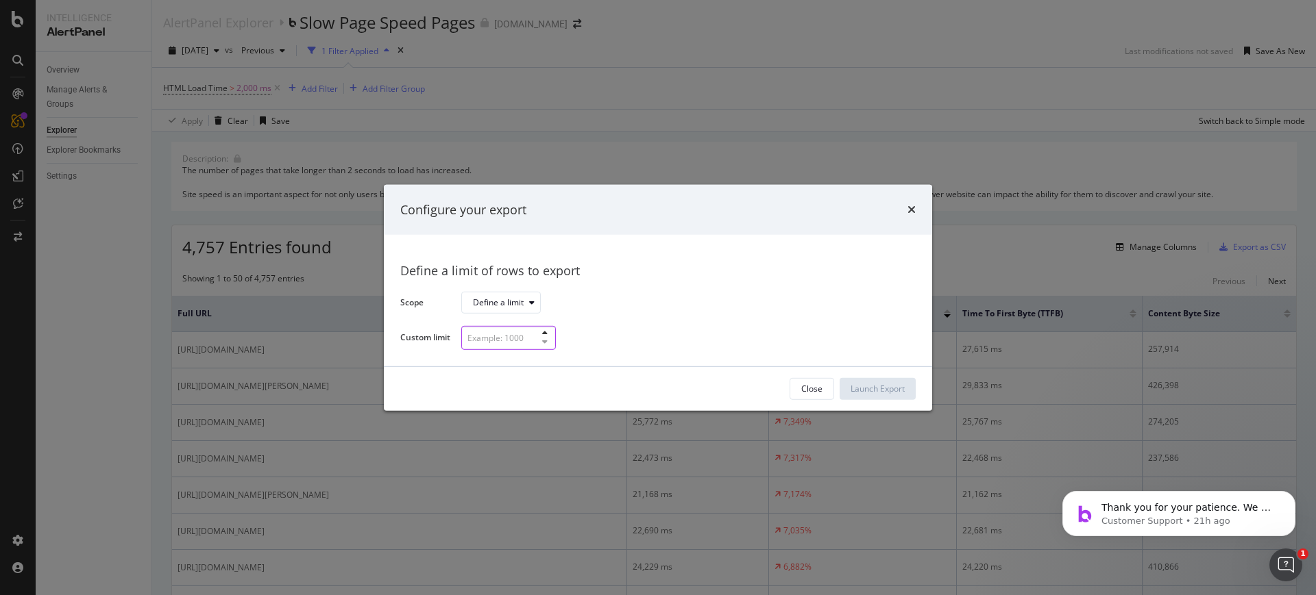
click at [528, 330] on input "modal" at bounding box center [508, 338] width 95 height 24
type input "55"
click at [908, 393] on button "Launch Export" at bounding box center [877, 389] width 76 height 22
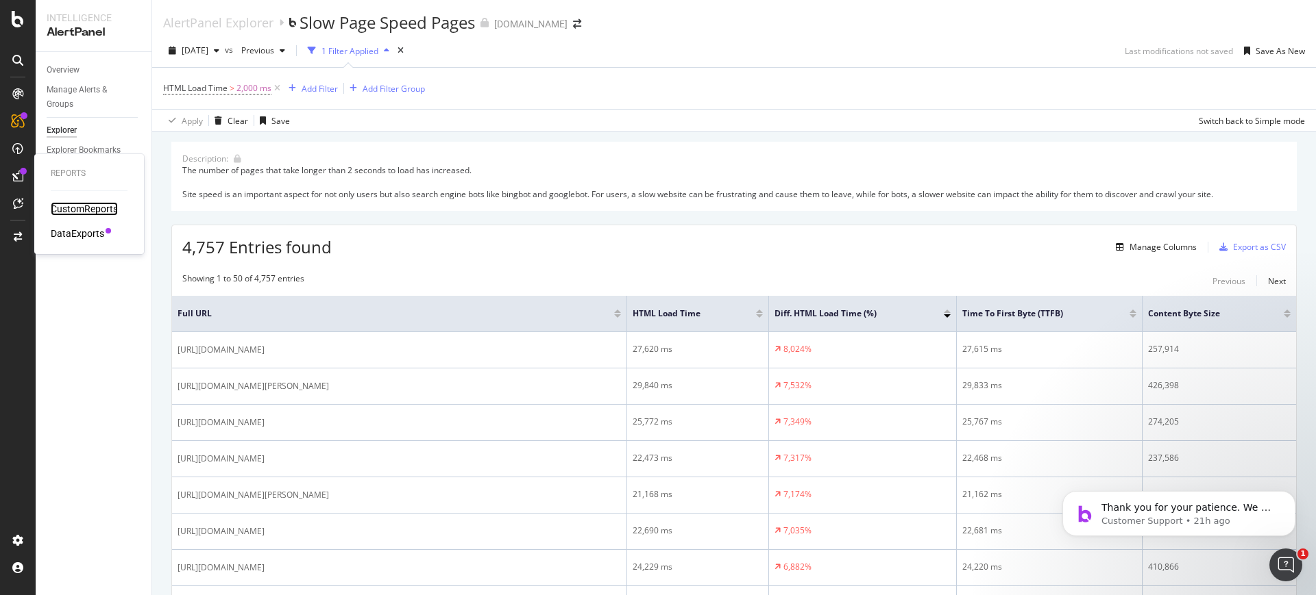
click at [56, 210] on div "CustomReports" at bounding box center [84, 209] width 67 height 14
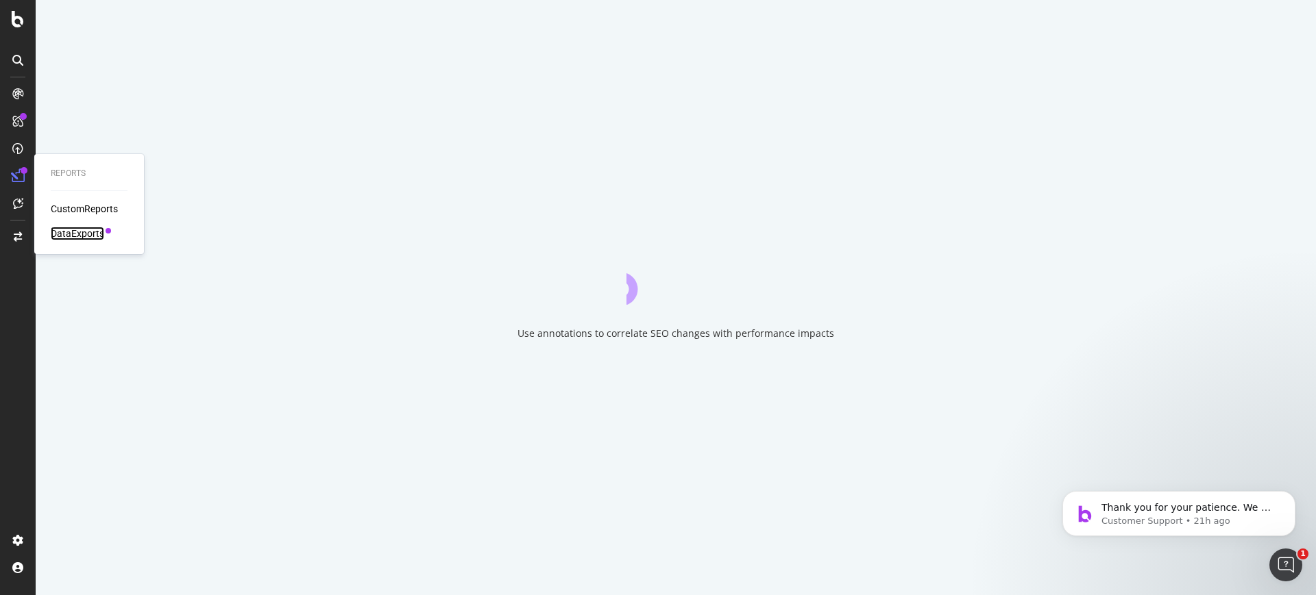
click at [79, 234] on div "DataExports" at bounding box center [77, 234] width 53 height 14
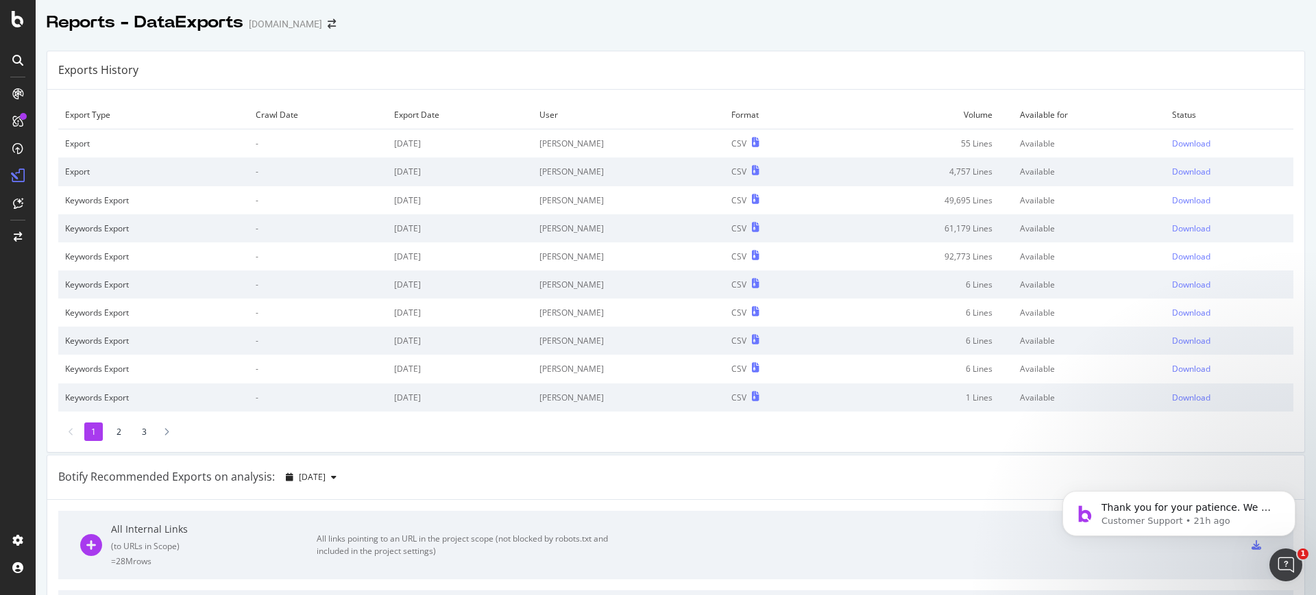
click at [462, 145] on td "[DATE]" at bounding box center [459, 144] width 145 height 29
click at [1193, 149] on div "Download" at bounding box center [1191, 144] width 38 height 12
